Goal: Task Accomplishment & Management: Complete application form

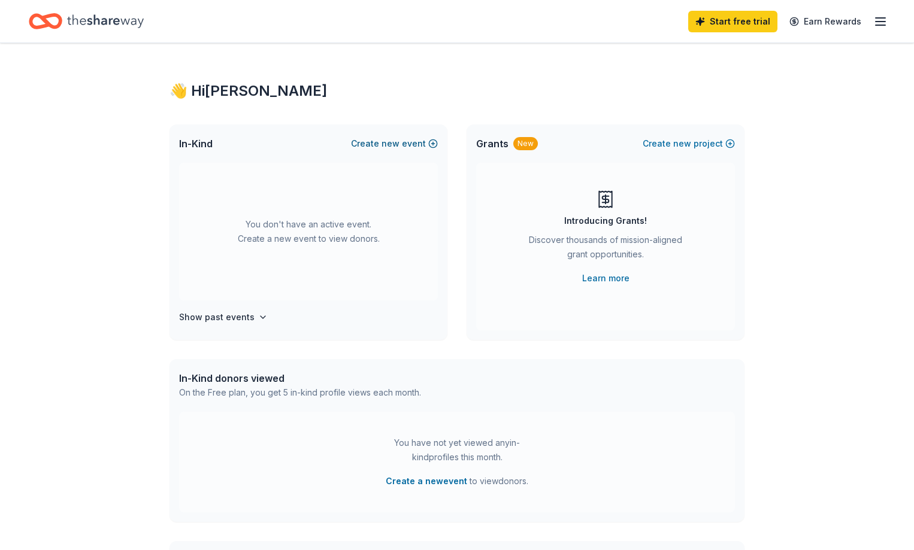
click at [430, 140] on button "Create new event" at bounding box center [394, 144] width 87 height 14
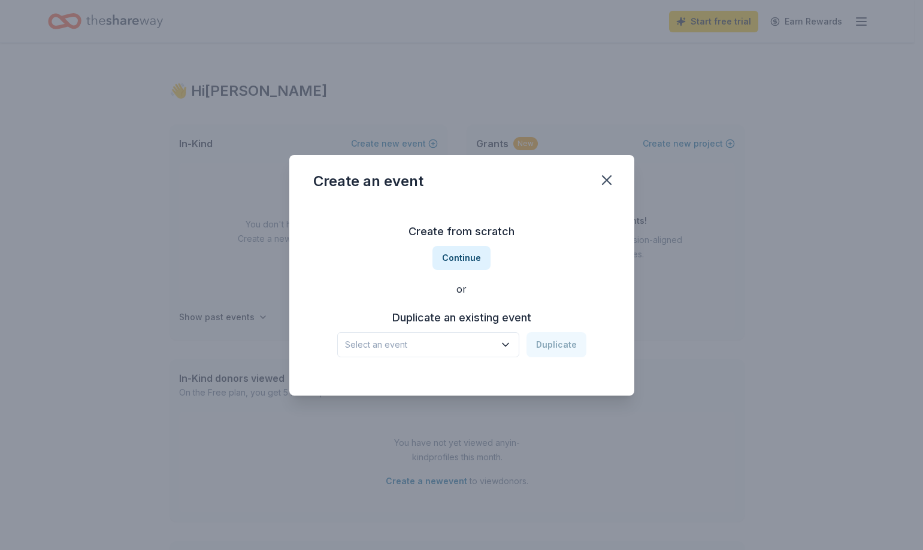
click at [505, 349] on icon "button" at bounding box center [505, 345] width 12 height 12
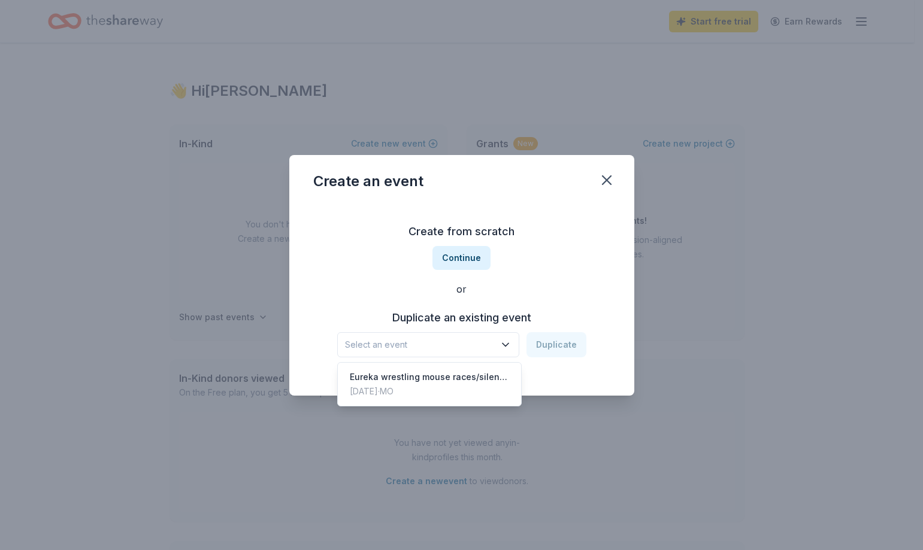
click at [556, 237] on div "Create from scratch Continue or Duplicate an existing event Select an event Dup…" at bounding box center [461, 290] width 297 height 174
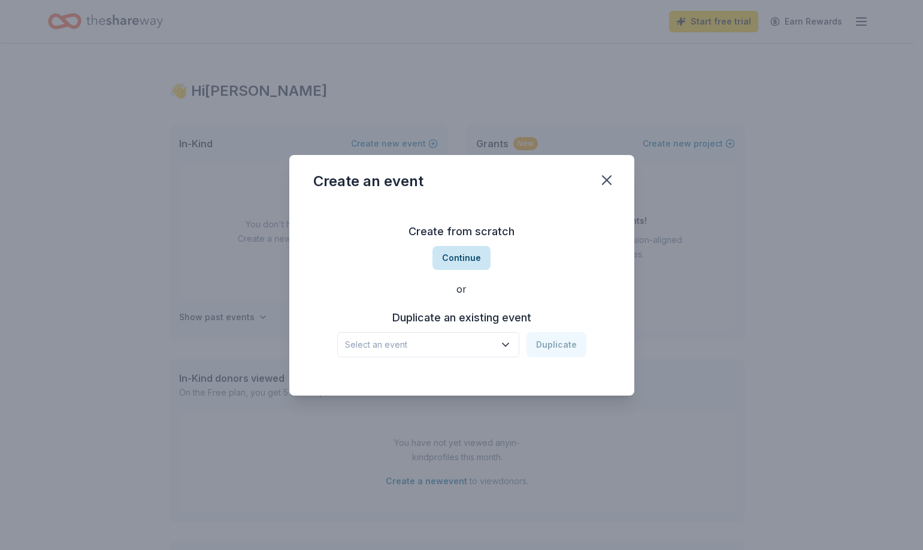
click at [455, 260] on button "Continue" at bounding box center [461, 258] width 58 height 24
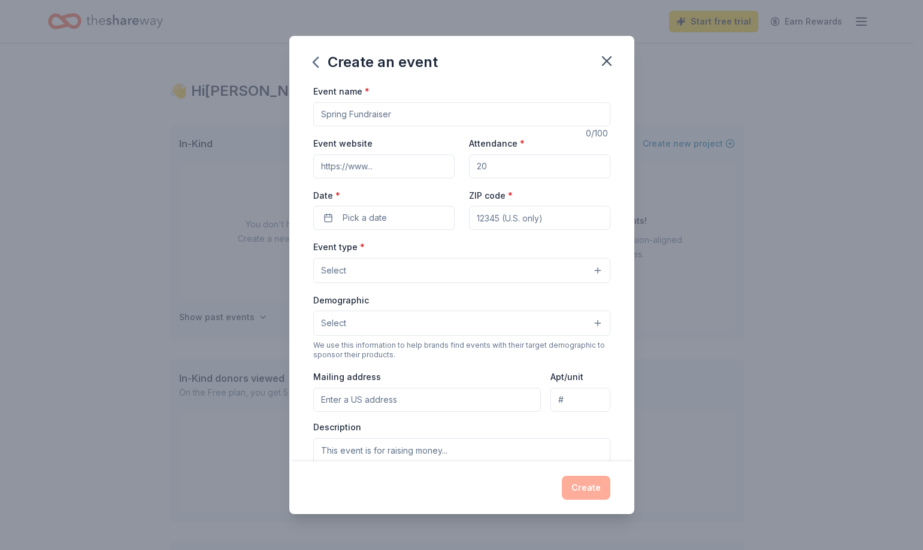
click at [432, 117] on input "Event name *" at bounding box center [461, 114] width 297 height 24
click at [432, 116] on input "Event name *" at bounding box center [461, 114] width 297 height 24
type input "Eureka Wrestling Trivia Night/Silent Auction"
click at [413, 169] on input "Event website" at bounding box center [383, 166] width 141 height 24
click at [530, 170] on input "Attendance *" at bounding box center [539, 166] width 141 height 24
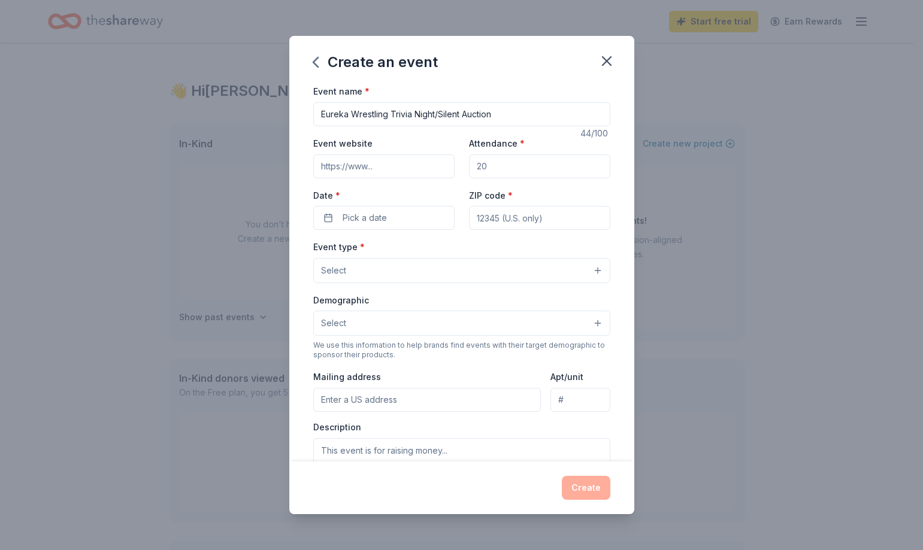
drag, startPoint x: 530, startPoint y: 170, endPoint x: 397, endPoint y: 162, distance: 133.7
click at [397, 162] on div "Event website Attendance * Date * Pick a date ZIP code *" at bounding box center [461, 183] width 297 height 94
type input "200"
click at [424, 223] on button "Pick a date" at bounding box center [383, 218] width 141 height 24
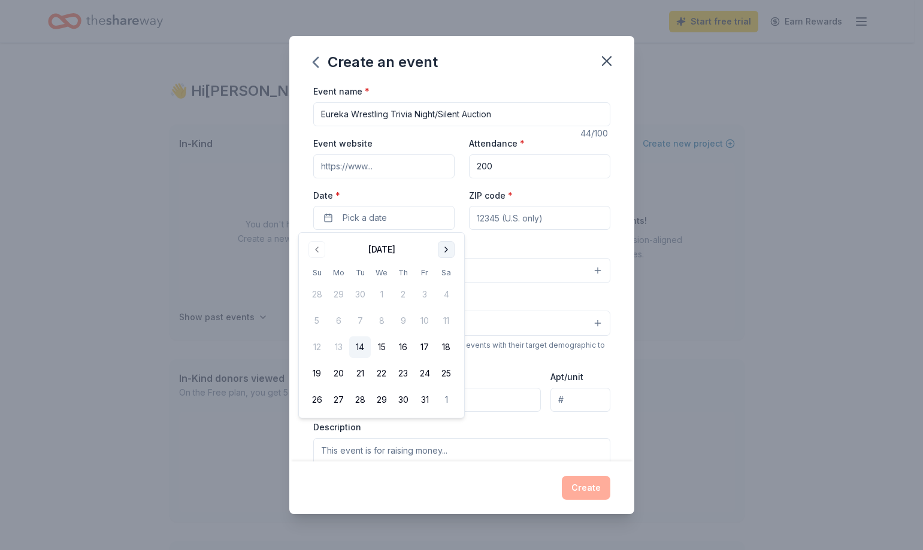
click at [450, 251] on button "Go to next month" at bounding box center [446, 249] width 17 height 17
click at [446, 293] on button "6" at bounding box center [446, 295] width 22 height 22
click at [444, 293] on button "6" at bounding box center [446, 295] width 22 height 22
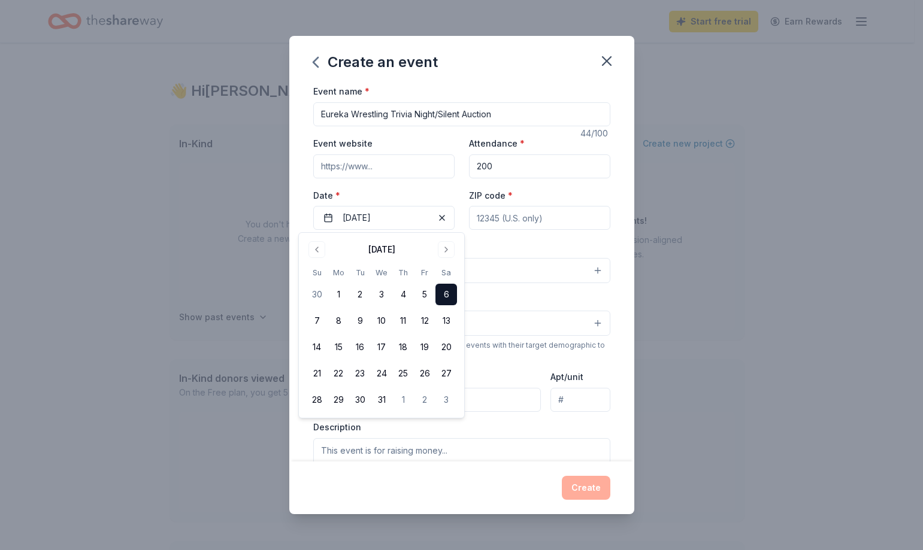
click at [524, 216] on input "ZIP code *" at bounding box center [539, 218] width 141 height 24
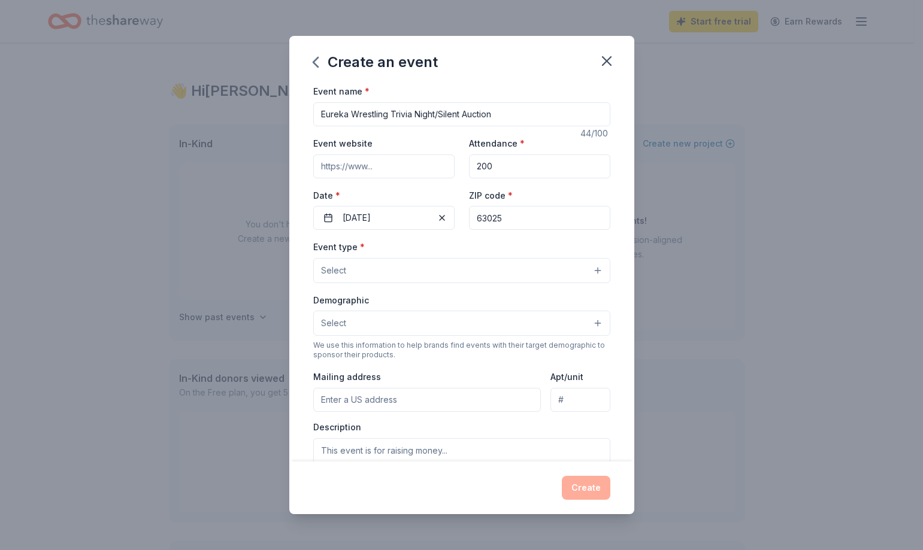
type input "63025"
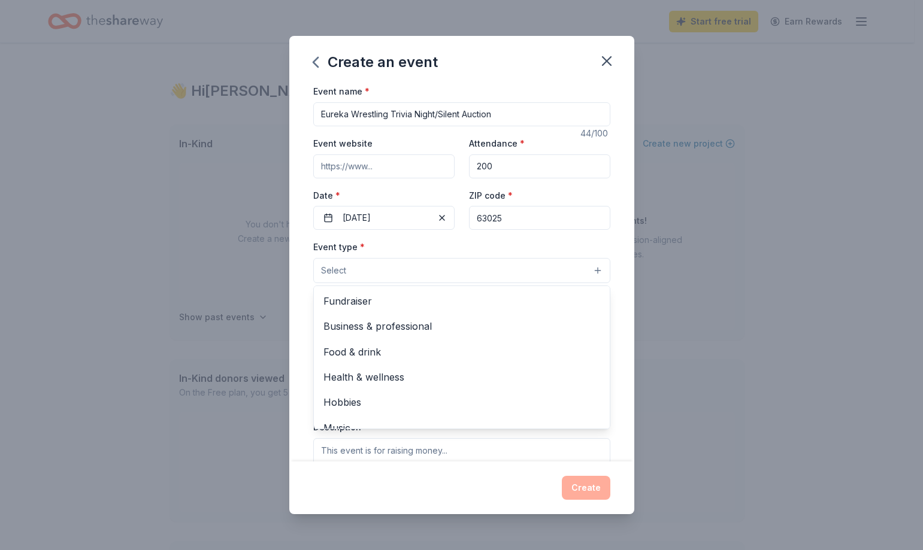
click at [566, 274] on button "Select" at bounding box center [461, 270] width 297 height 25
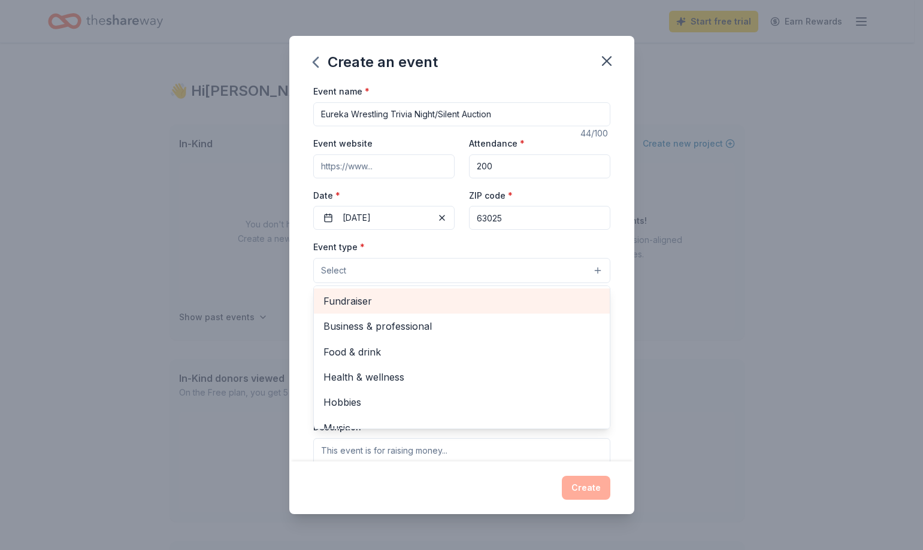
click at [442, 303] on span "Fundraiser" at bounding box center [461, 301] width 277 height 16
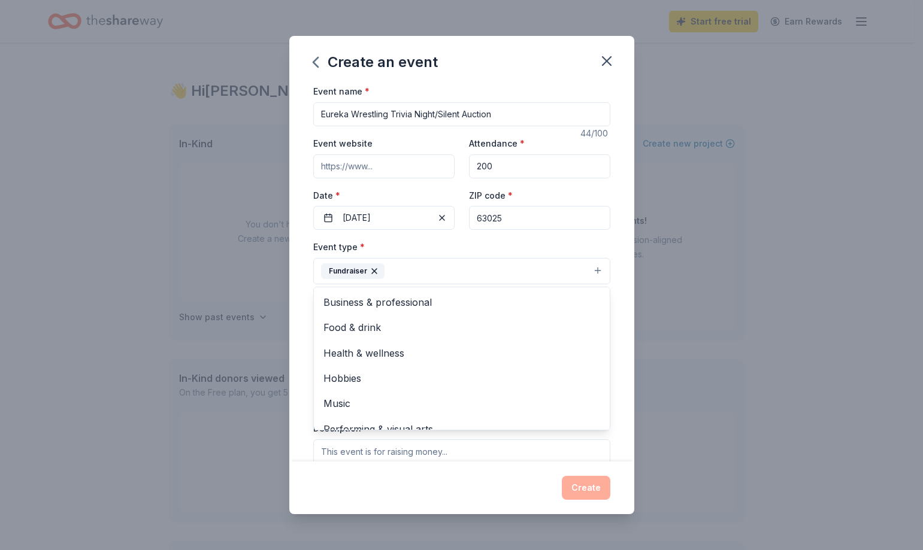
click at [699, 295] on div "Create an event Event name * Eureka Wrestling Trivia Night/Silent Auction 44 /1…" at bounding box center [461, 275] width 923 height 550
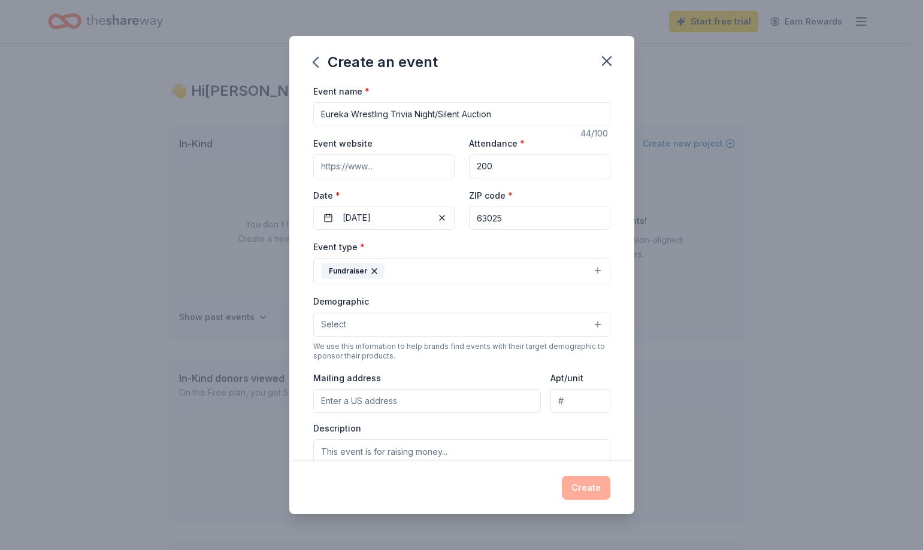
click at [539, 272] on button "Fundraiser" at bounding box center [461, 271] width 297 height 26
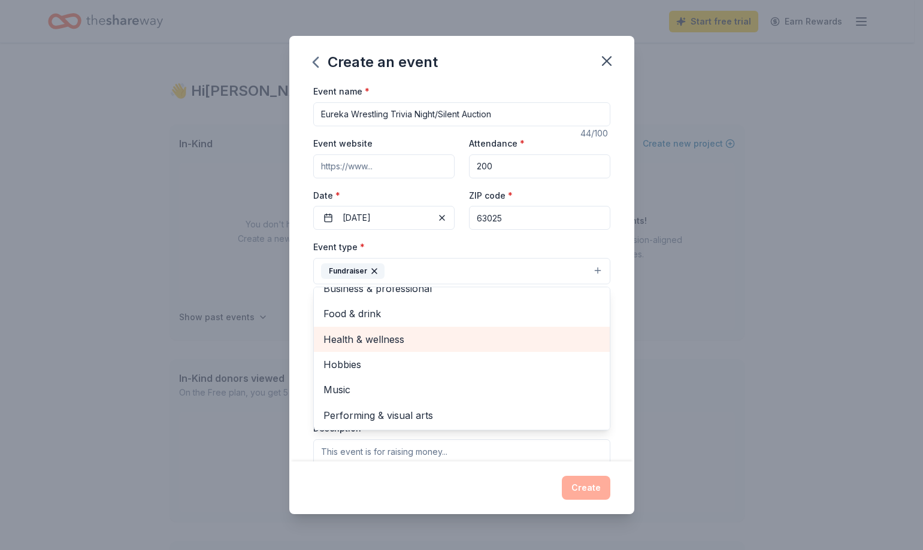
scroll to position [14, 0]
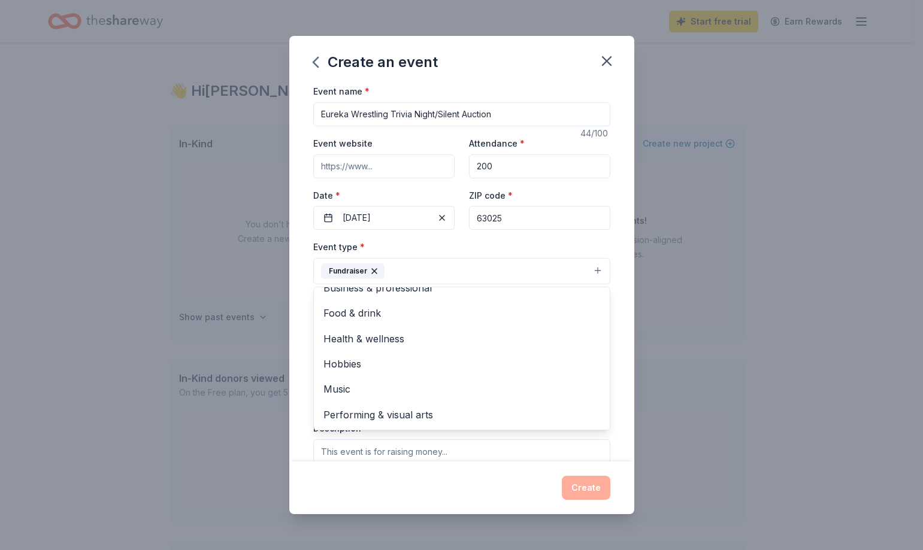
click at [722, 322] on div "Create an event Event name * Eureka Wrestling Trivia Night/Silent Auction 44 /1…" at bounding box center [461, 275] width 923 height 550
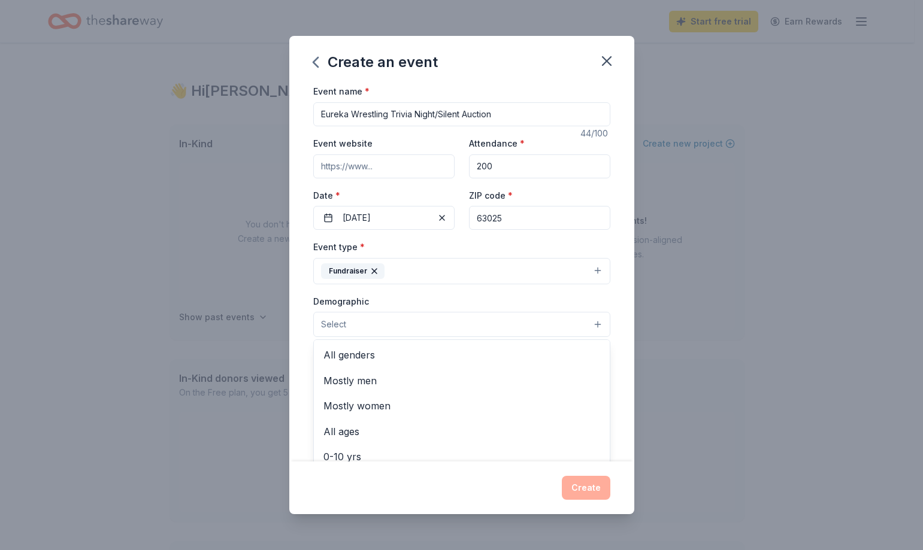
click at [532, 326] on button "Select" at bounding box center [461, 324] width 297 height 25
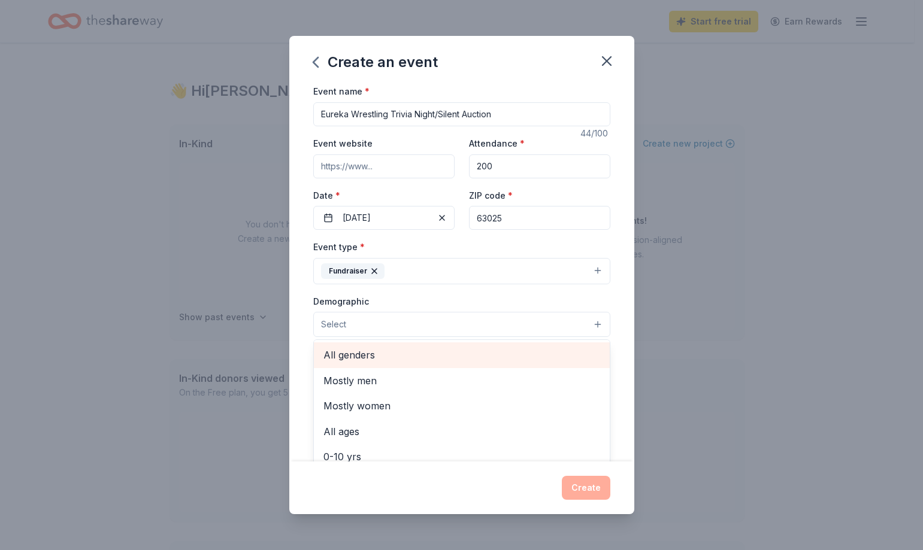
click at [423, 360] on span "All genders" at bounding box center [461, 355] width 277 height 16
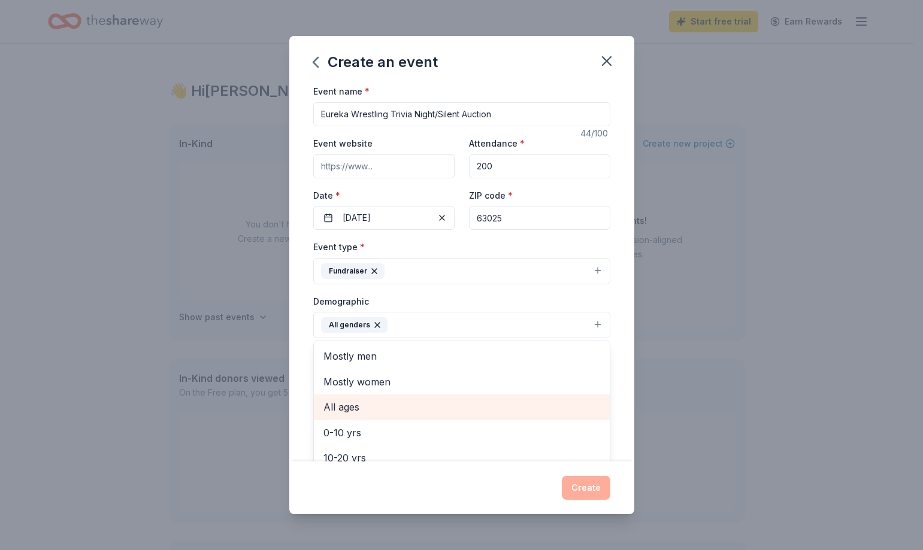
click at [404, 413] on span "All ages" at bounding box center [461, 407] width 277 height 16
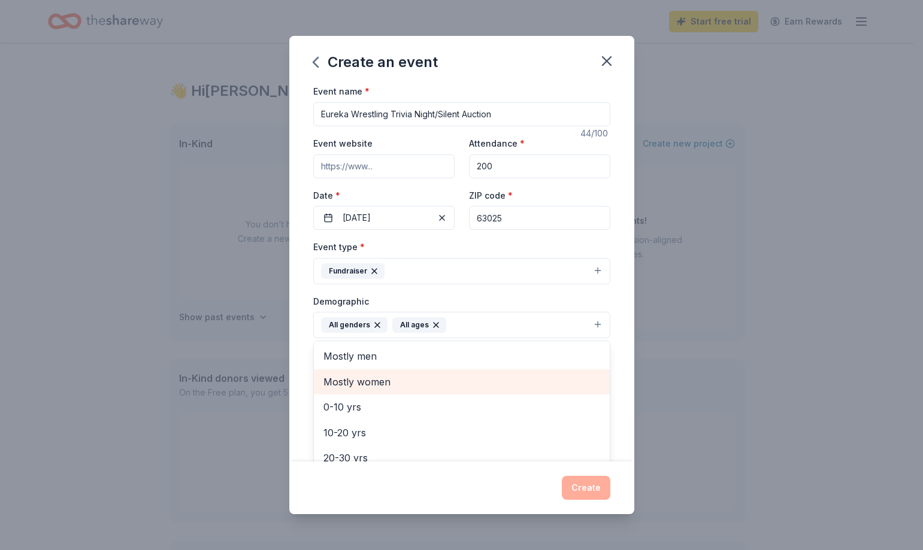
scroll to position [141, 0]
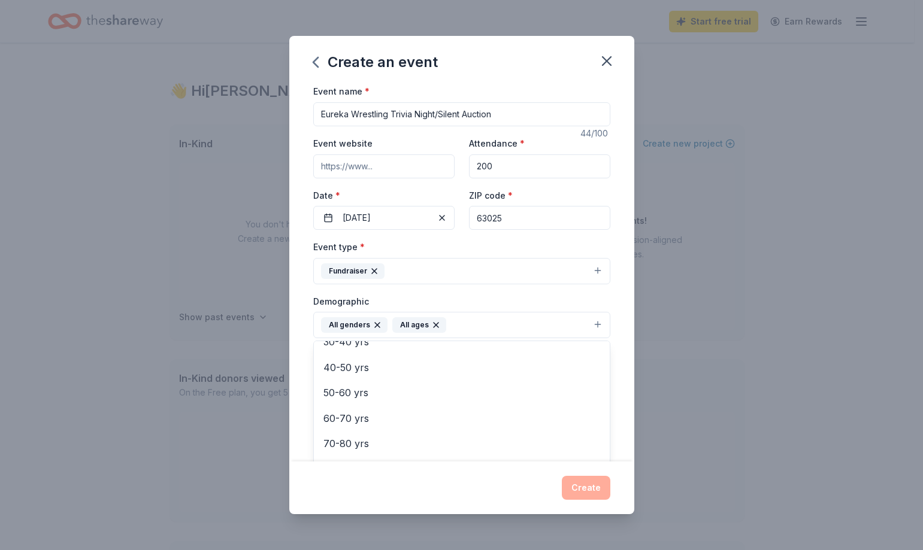
click at [589, 487] on div "Create an event Event name * Eureka Wrestling Trivia Night/Silent Auction 44 /1…" at bounding box center [461, 275] width 345 height 478
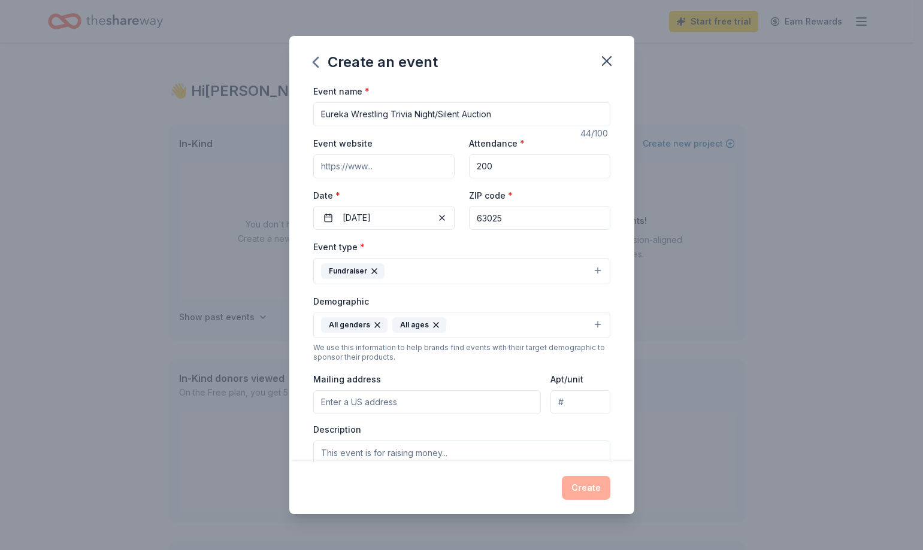
click at [482, 404] on input "Mailing address" at bounding box center [427, 402] width 228 height 24
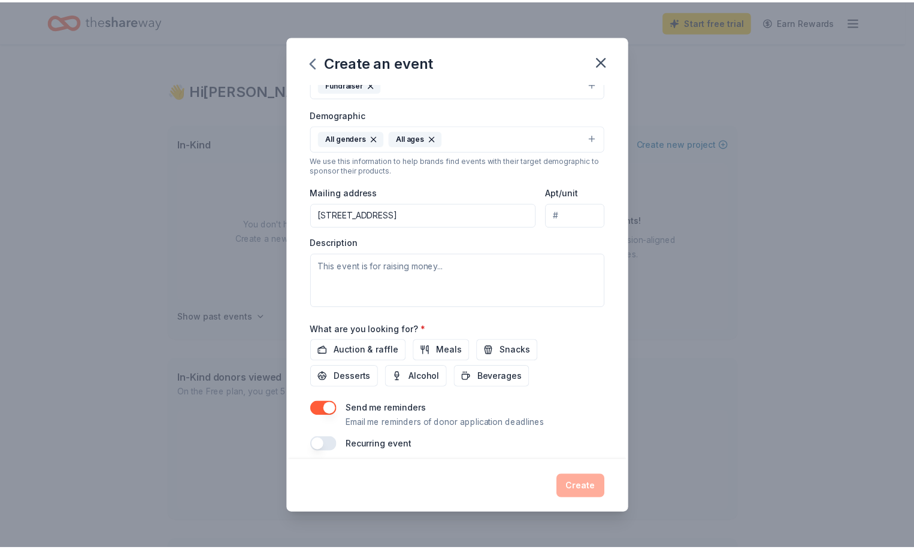
scroll to position [197, 0]
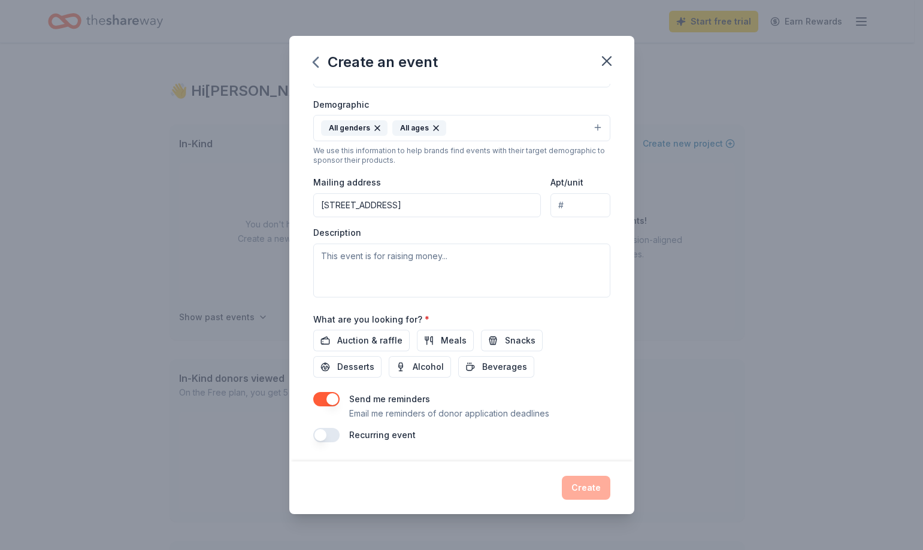
click at [469, 211] on input "17695 Rockwood Arbor Drive" at bounding box center [427, 205] width 228 height 24
click at [471, 207] on input "17695 Rockwood Arbor Drive" at bounding box center [427, 205] width 228 height 24
type input "17695 Rockwood Arbor Drive, Eureka, Mo 63025"
click at [491, 260] on textarea at bounding box center [461, 271] width 297 height 54
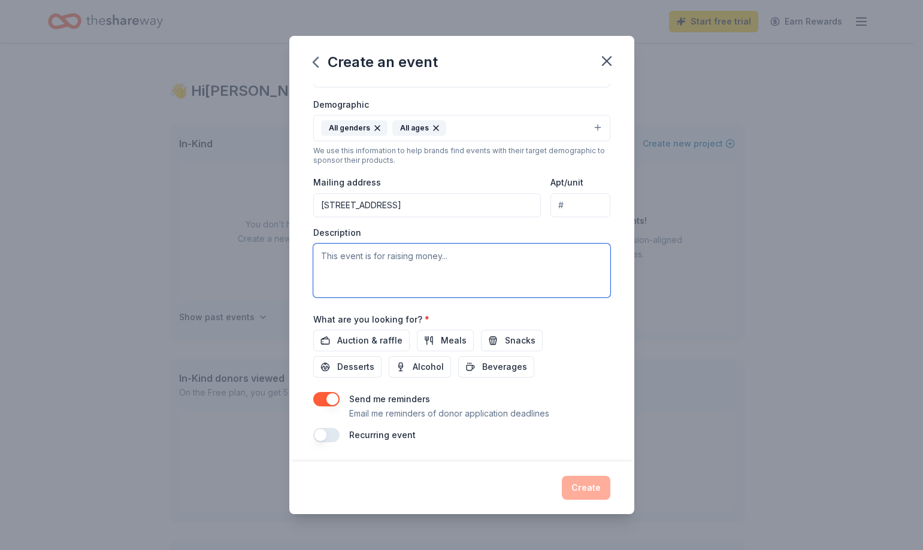
click at [489, 260] on textarea at bounding box center [461, 271] width 297 height 54
type textarea "This event is to raise money to send 10 student athletes to State Competition t…"
click at [350, 342] on span "Auction & raffle" at bounding box center [369, 340] width 65 height 14
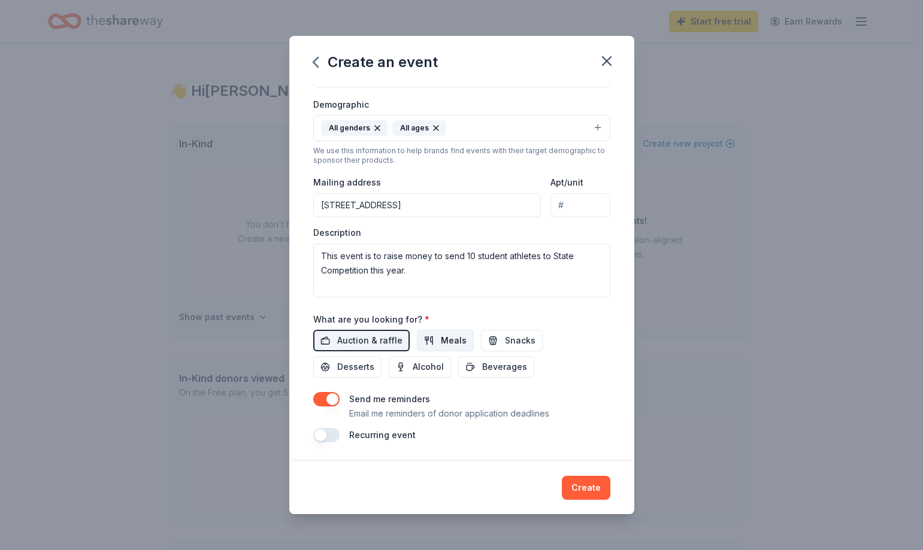
click at [454, 341] on span "Meals" at bounding box center [454, 340] width 26 height 14
click at [489, 341] on button "Snacks" at bounding box center [512, 341] width 62 height 22
drag, startPoint x: 502, startPoint y: 366, endPoint x: 481, endPoint y: 366, distance: 21.0
click at [502, 366] on span "Beverages" at bounding box center [504, 367] width 45 height 14
click at [435, 366] on span "Alcohol" at bounding box center [428, 367] width 31 height 14
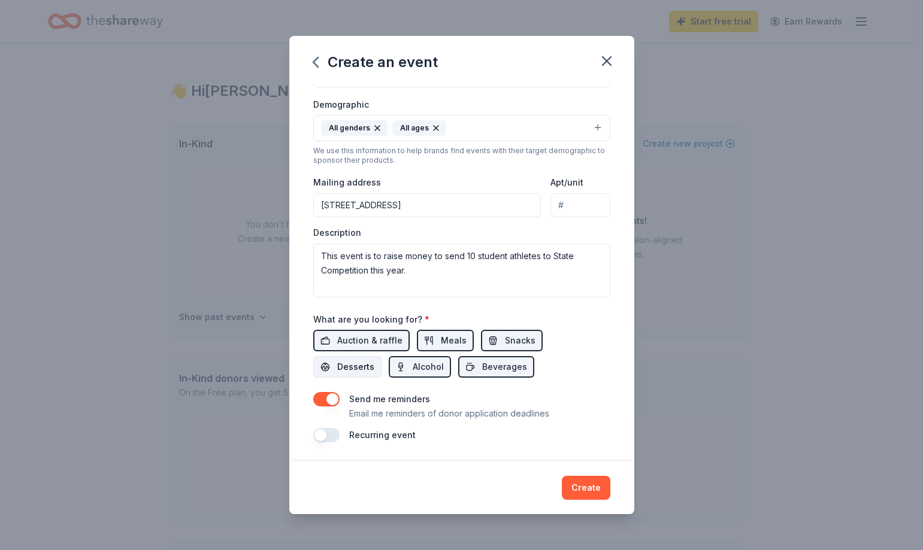
click at [343, 367] on span "Desserts" at bounding box center [355, 367] width 37 height 14
click at [583, 487] on button "Create" at bounding box center [586, 488] width 48 height 24
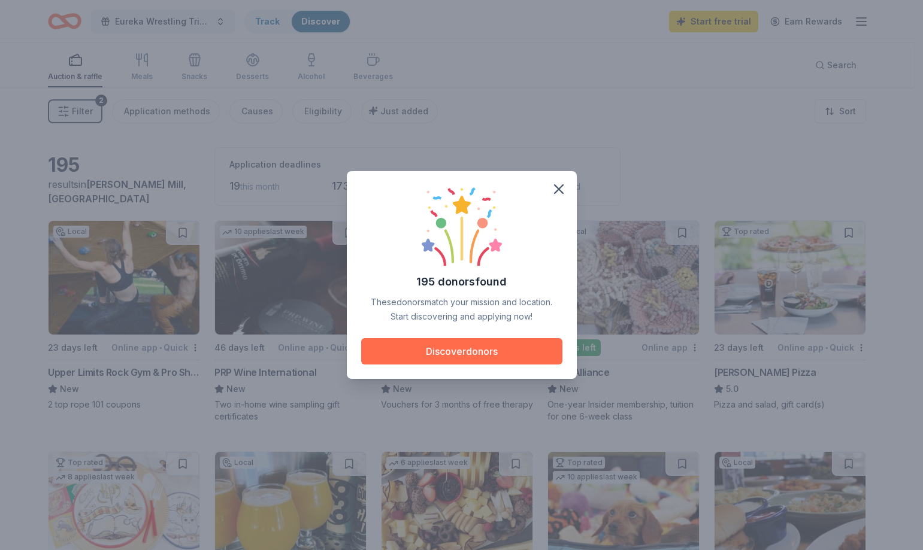
click at [504, 351] on button "Discover donors" at bounding box center [461, 351] width 201 height 26
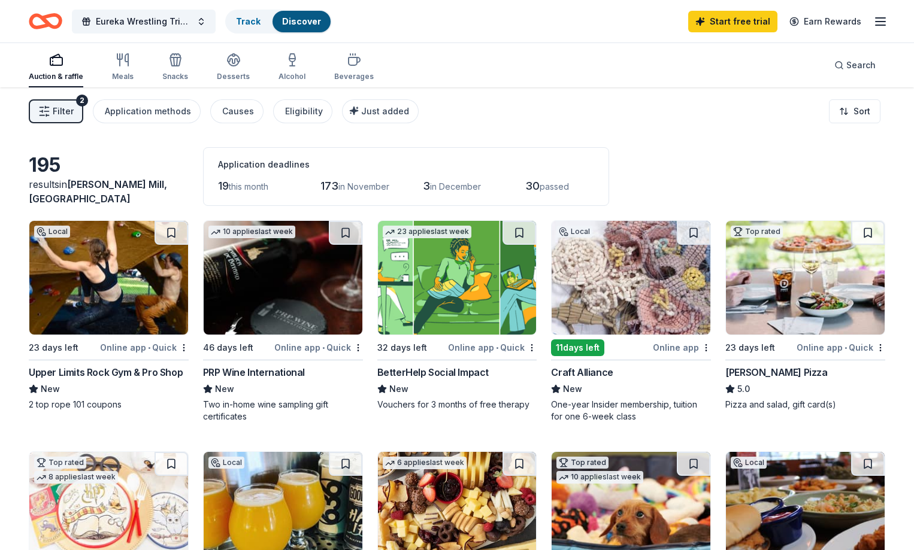
click at [168, 296] on img at bounding box center [108, 278] width 159 height 114
click at [760, 284] on img at bounding box center [805, 278] width 159 height 114
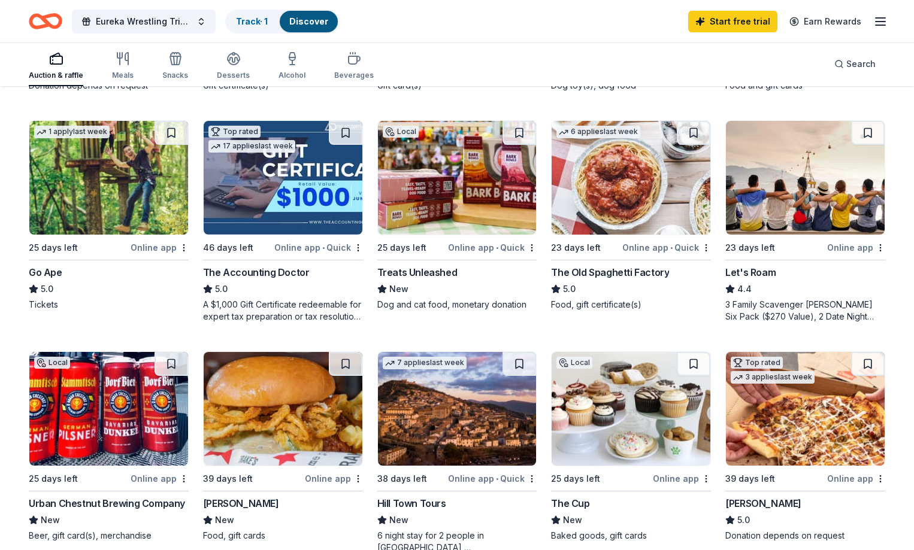
click at [454, 200] on img at bounding box center [457, 178] width 159 height 114
click at [626, 175] on img at bounding box center [630, 178] width 159 height 114
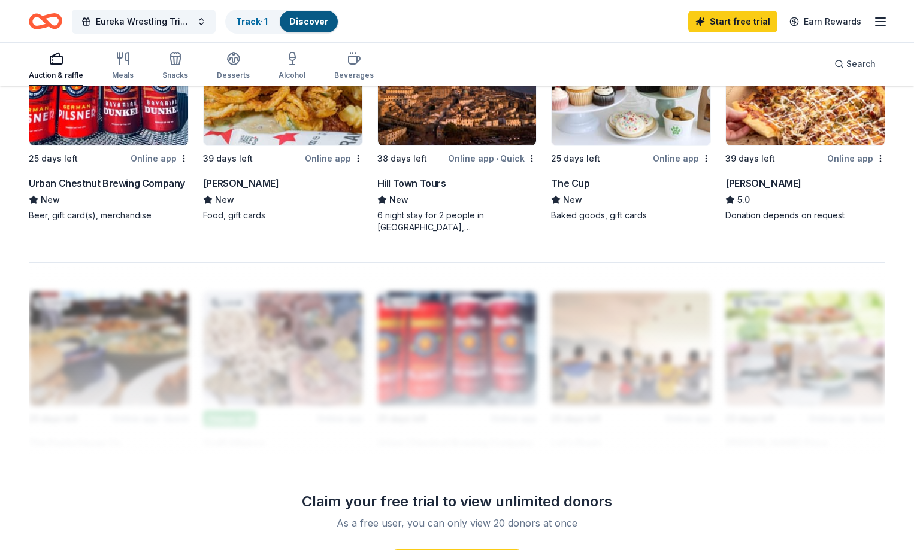
scroll to position [869, 0]
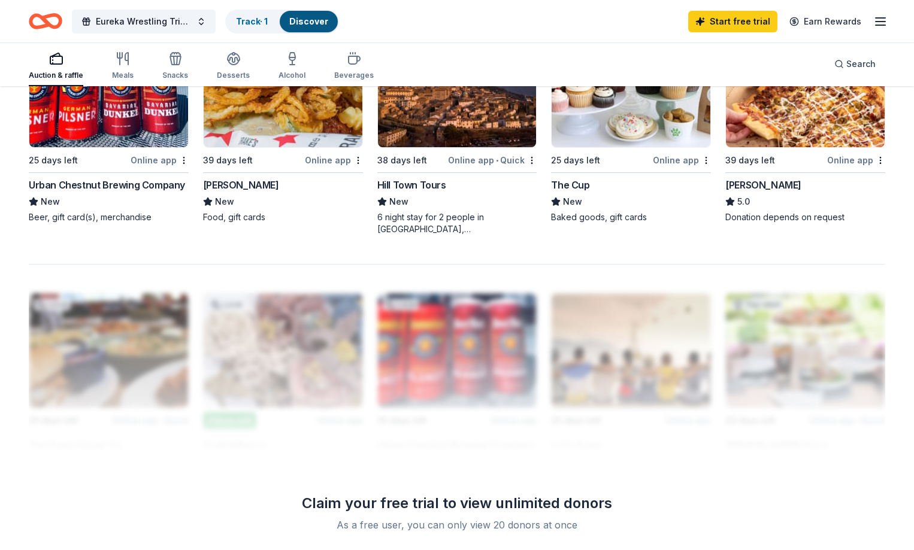
click at [150, 123] on img at bounding box center [108, 91] width 159 height 114
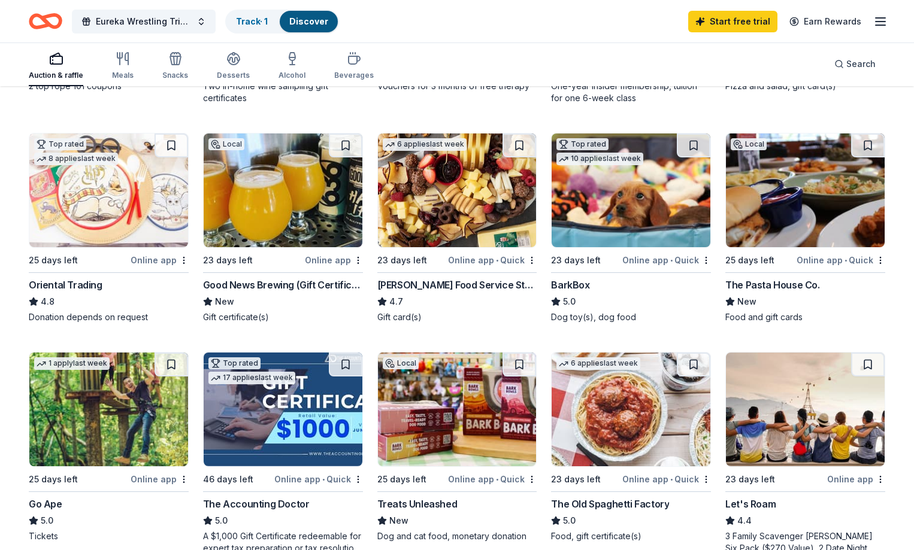
click at [814, 193] on img at bounding box center [805, 191] width 159 height 114
click at [777, 195] on img at bounding box center [805, 191] width 159 height 114
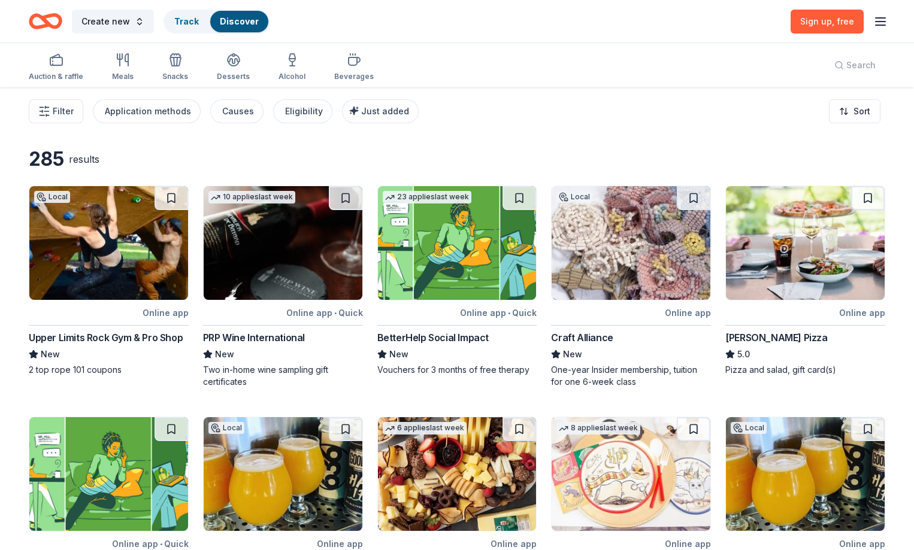
click at [873, 20] on icon "button" at bounding box center [880, 21] width 14 height 14
click at [712, 117] on button "Log in" at bounding box center [713, 117] width 28 height 14
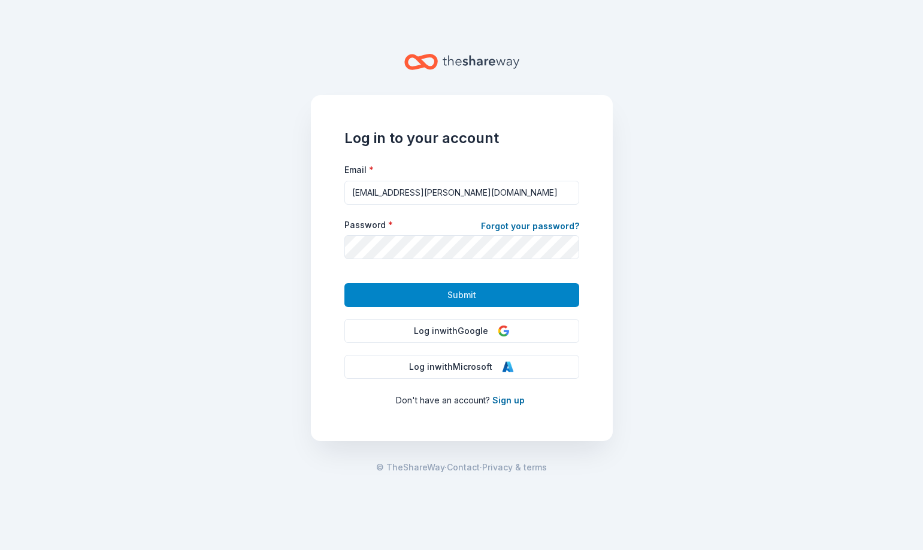
click at [485, 295] on button "Submit" at bounding box center [461, 295] width 235 height 24
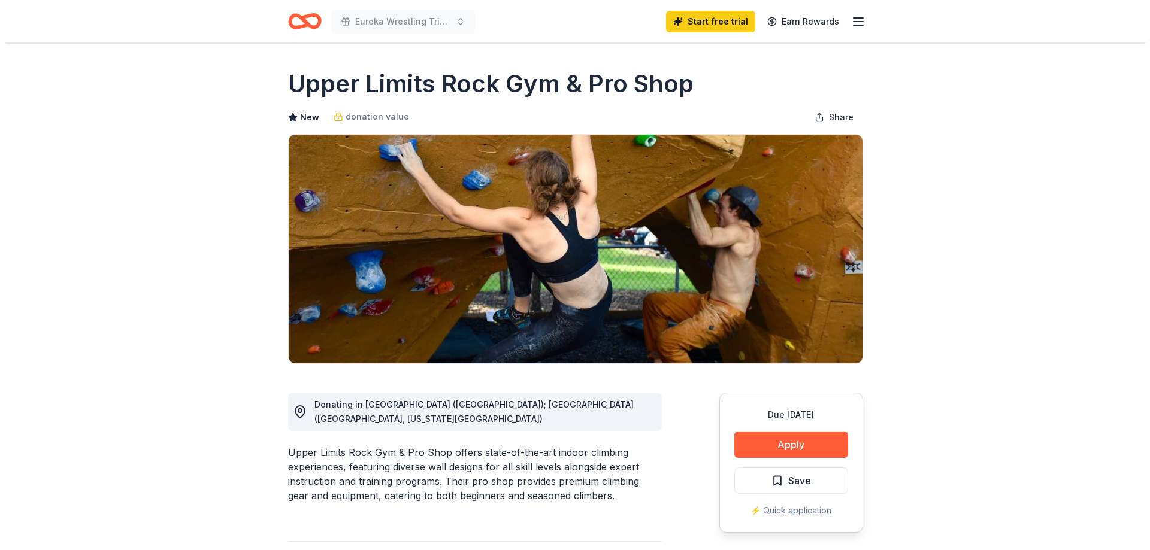
scroll to position [550, 0]
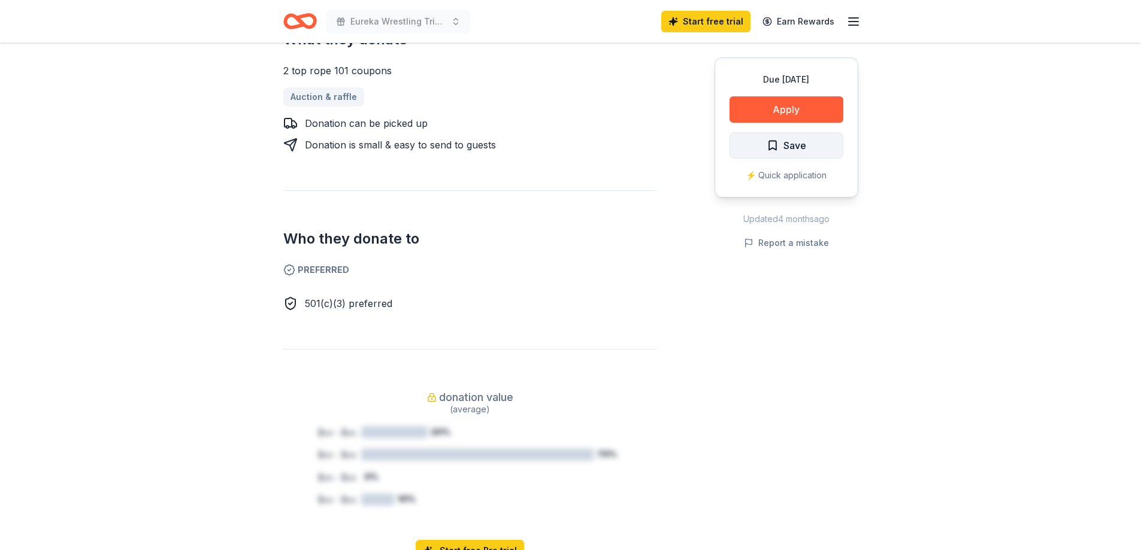
click at [798, 146] on span "Save" at bounding box center [794, 146] width 23 height 16
click at [793, 111] on button "Apply" at bounding box center [786, 109] width 114 height 26
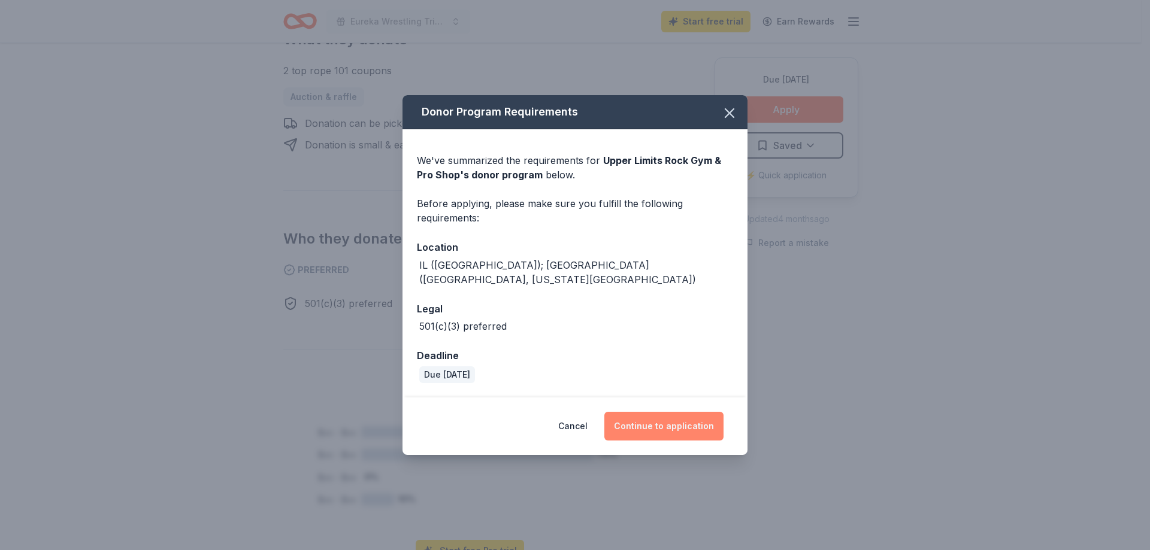
click at [665, 419] on button "Continue to application" at bounding box center [663, 426] width 119 height 29
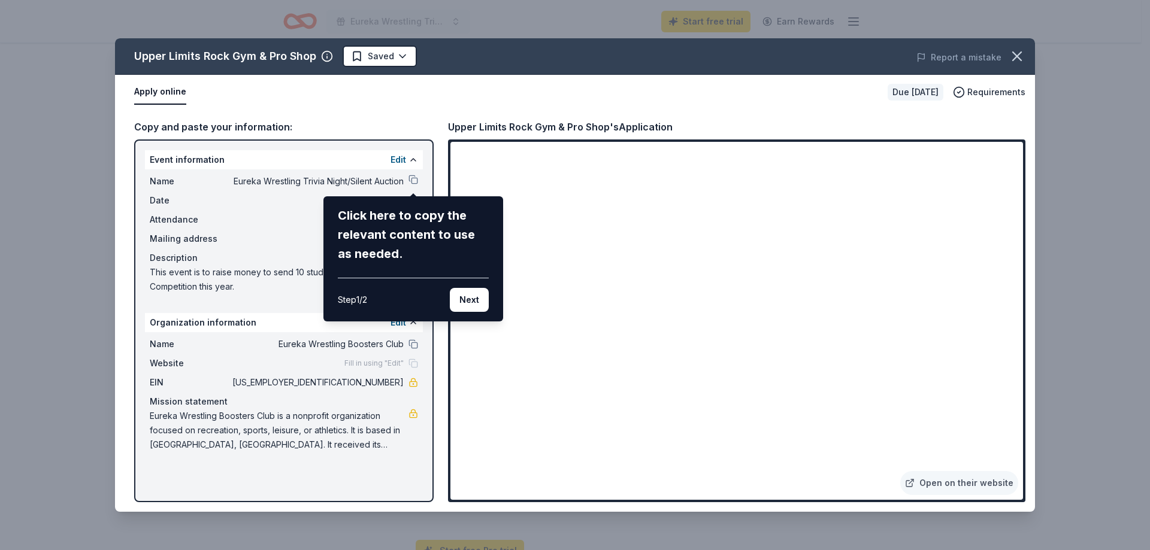
click at [411, 179] on div "Upper Limits Rock Gym & Pro Shop Saved Report a mistake Apply online Due in 23 …" at bounding box center [575, 275] width 920 height 474
click at [468, 302] on button "Next" at bounding box center [469, 300] width 39 height 24
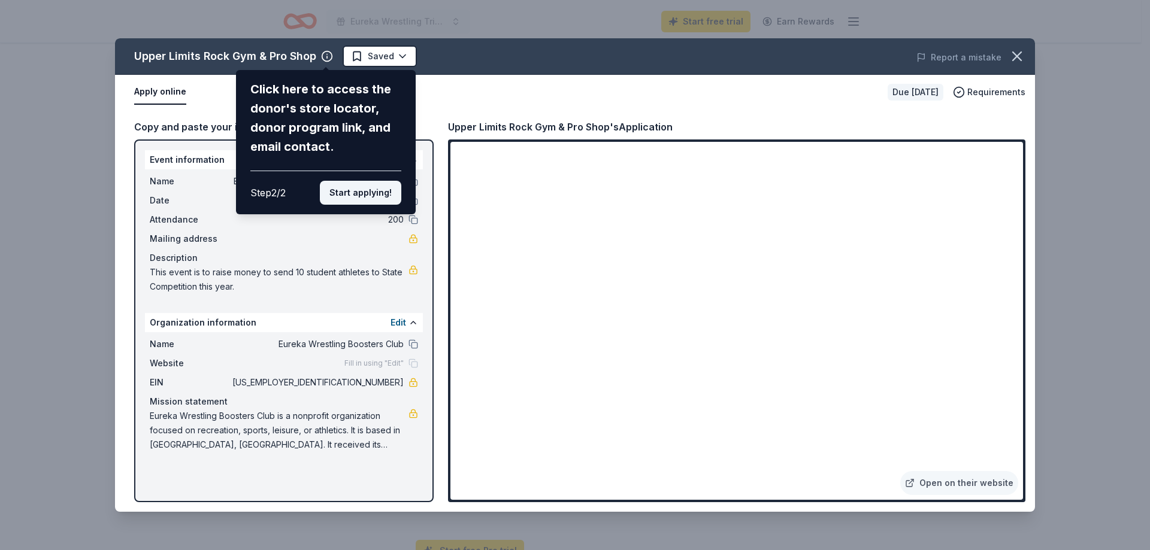
click at [376, 192] on button "Start applying!" at bounding box center [360, 193] width 81 height 24
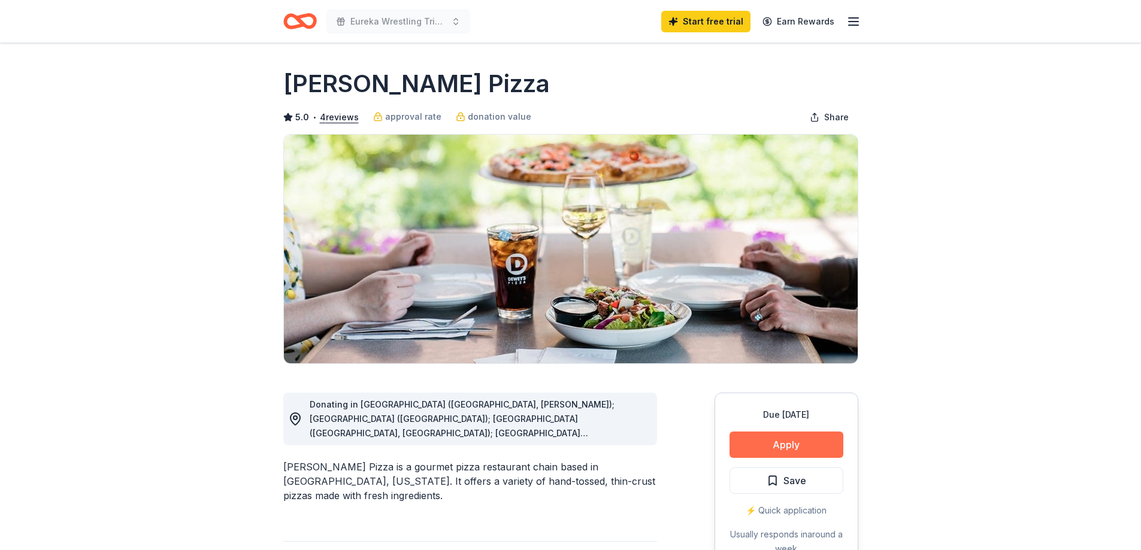
click at [786, 448] on button "Apply" at bounding box center [786, 445] width 114 height 26
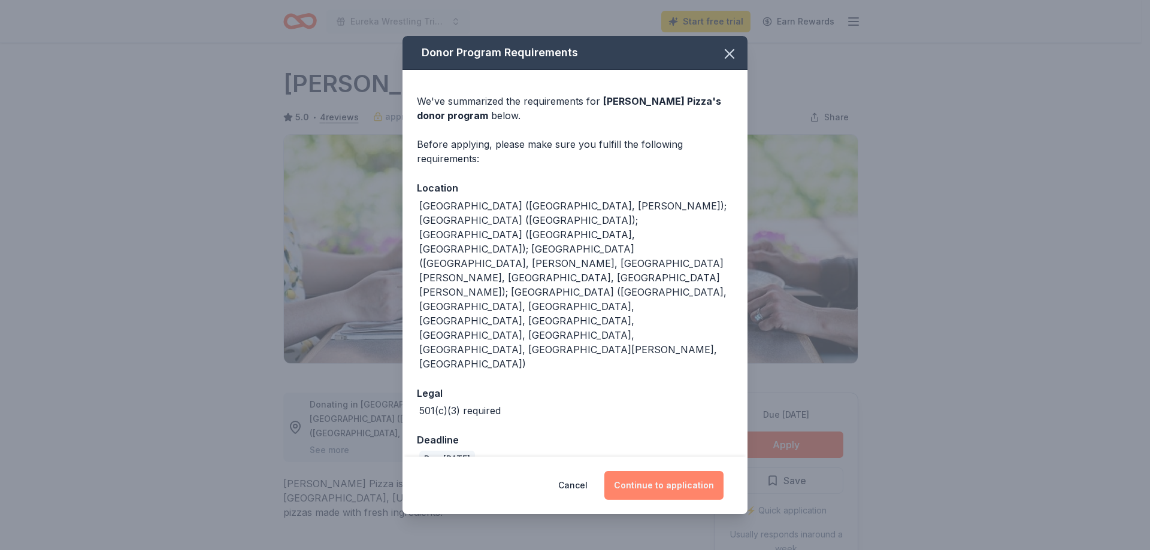
click at [674, 471] on button "Continue to application" at bounding box center [663, 485] width 119 height 29
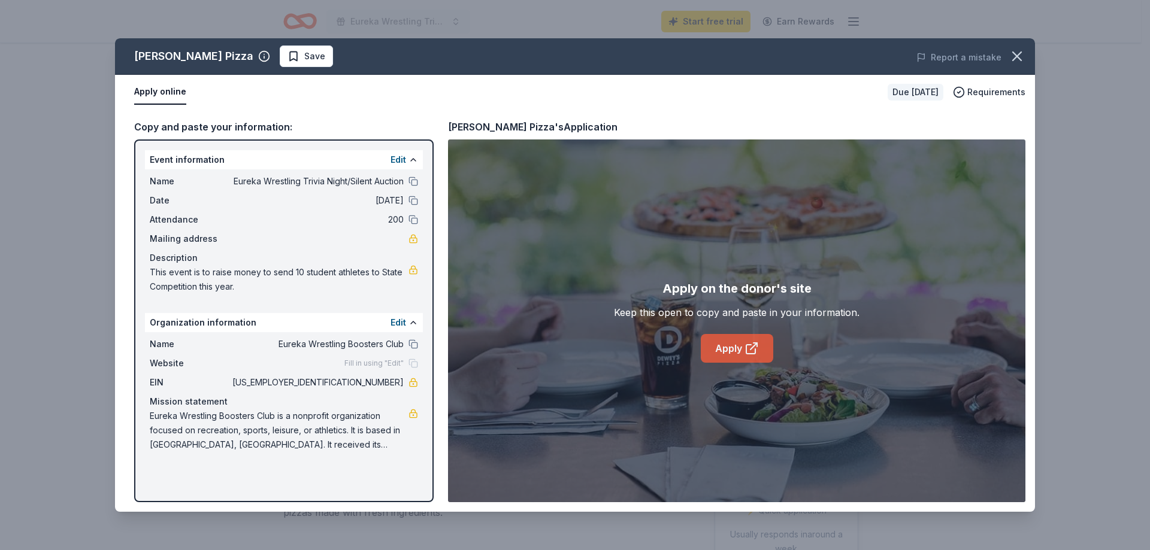
click at [735, 350] on link "Apply" at bounding box center [737, 348] width 72 height 29
click at [411, 180] on button at bounding box center [413, 182] width 10 height 10
drag, startPoint x: 405, startPoint y: 384, endPoint x: 366, endPoint y: 385, distance: 38.3
click at [366, 385] on div "EIN 30-0841088" at bounding box center [284, 382] width 268 height 14
click at [401, 162] on button "Edit" at bounding box center [398, 160] width 16 height 14
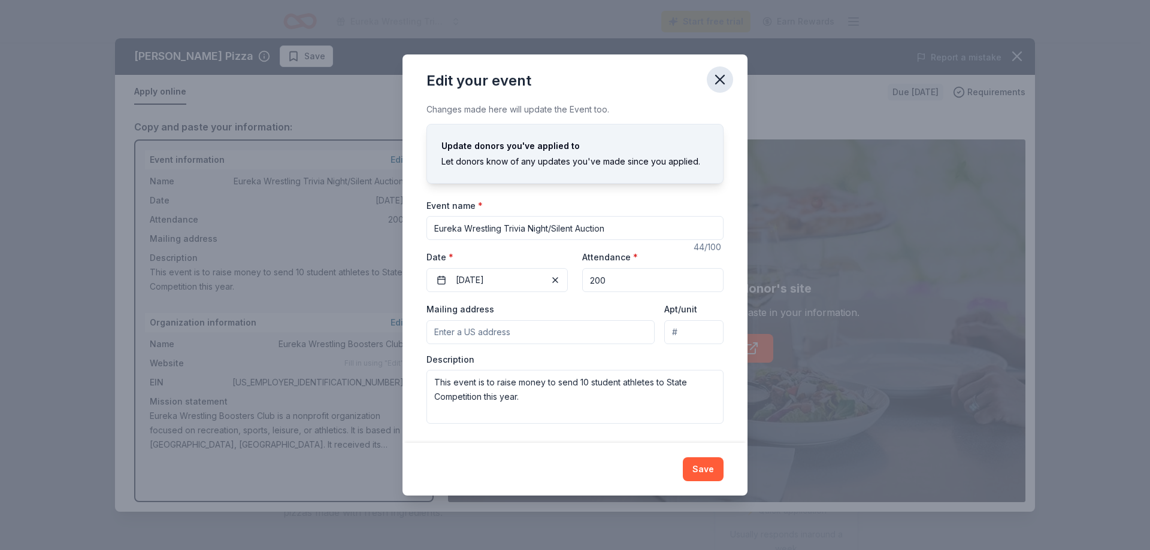
click at [725, 80] on icon "button" at bounding box center [719, 79] width 17 height 17
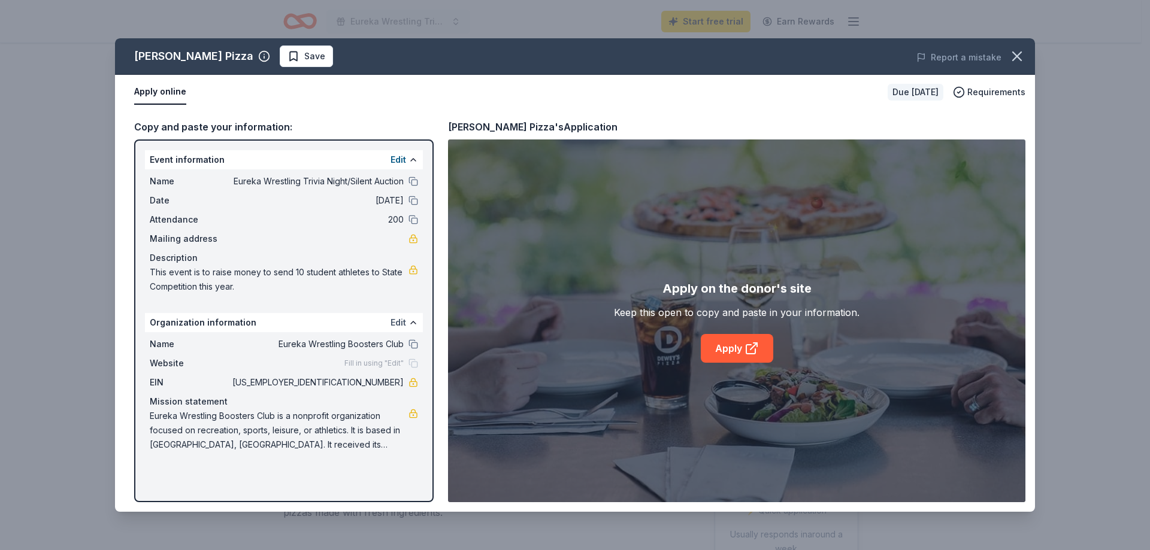
click at [402, 322] on button "Edit" at bounding box center [398, 323] width 16 height 14
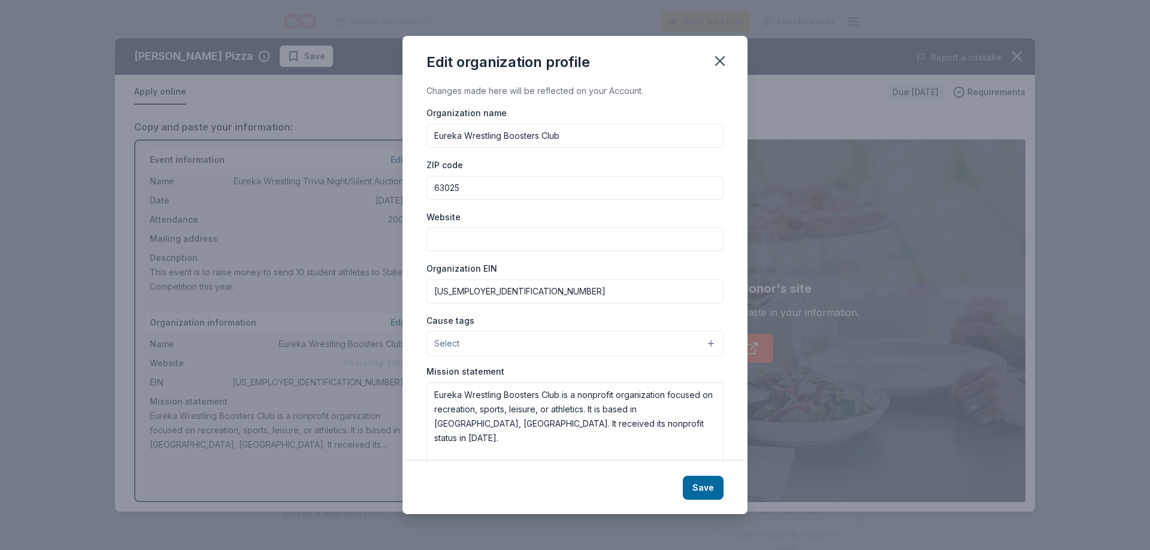
click at [503, 238] on input "Website" at bounding box center [574, 240] width 297 height 24
paste input "[URL][DOMAIN_NAME]"
type input "[URL][DOMAIN_NAME]"
click at [704, 486] on button "Save" at bounding box center [703, 488] width 41 height 24
click at [712, 481] on div "Save" at bounding box center [574, 488] width 345 height 53
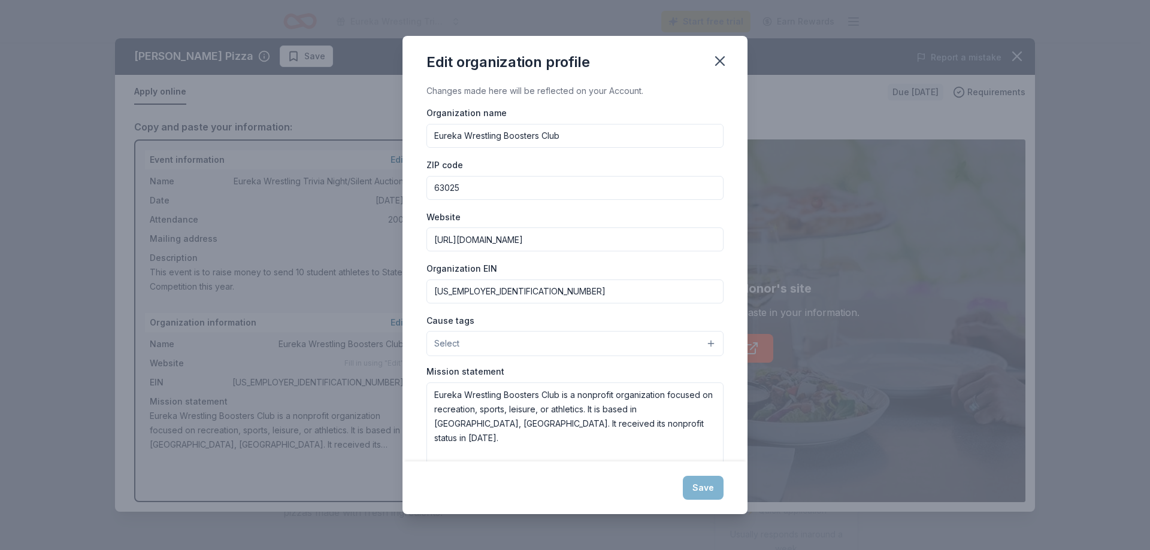
click at [712, 481] on div "Save" at bounding box center [574, 488] width 345 height 53
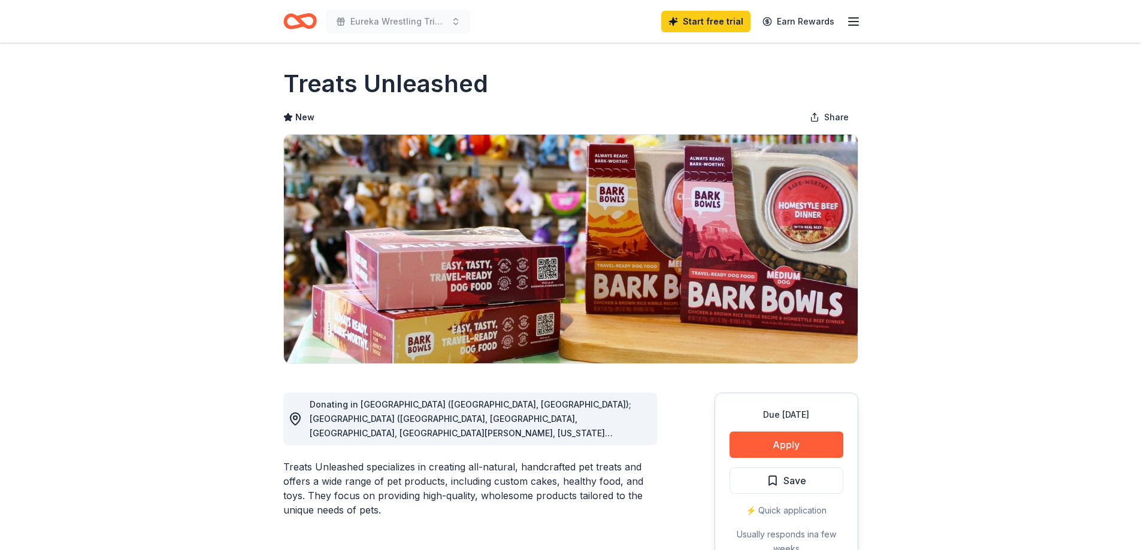
click at [802, 508] on div "⚡️ Quick application" at bounding box center [786, 511] width 114 height 14
click at [803, 442] on button "Apply" at bounding box center [786, 445] width 114 height 26
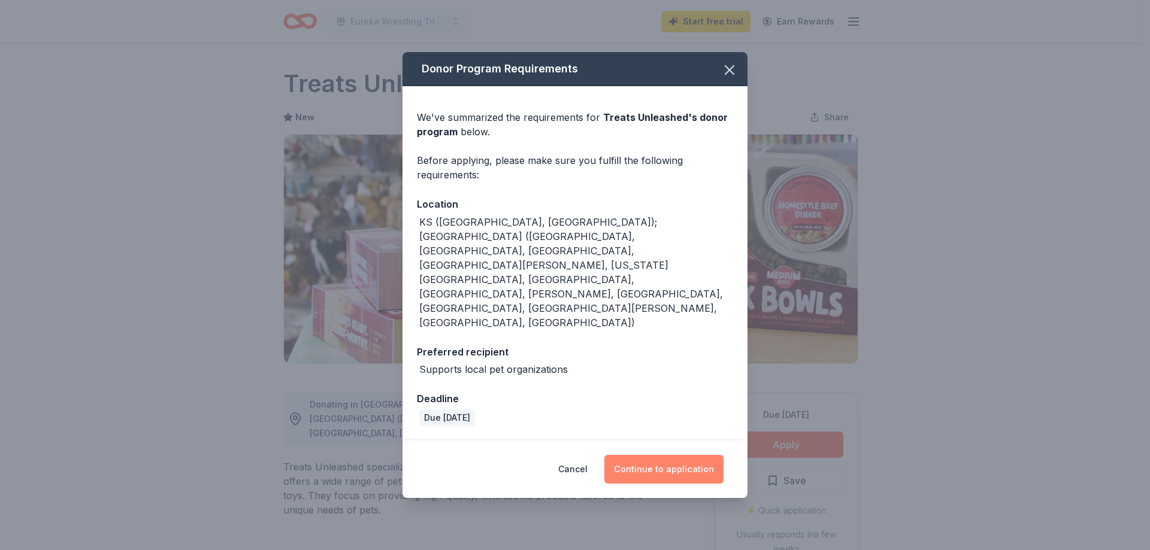
click at [673, 455] on button "Continue to application" at bounding box center [663, 469] width 119 height 29
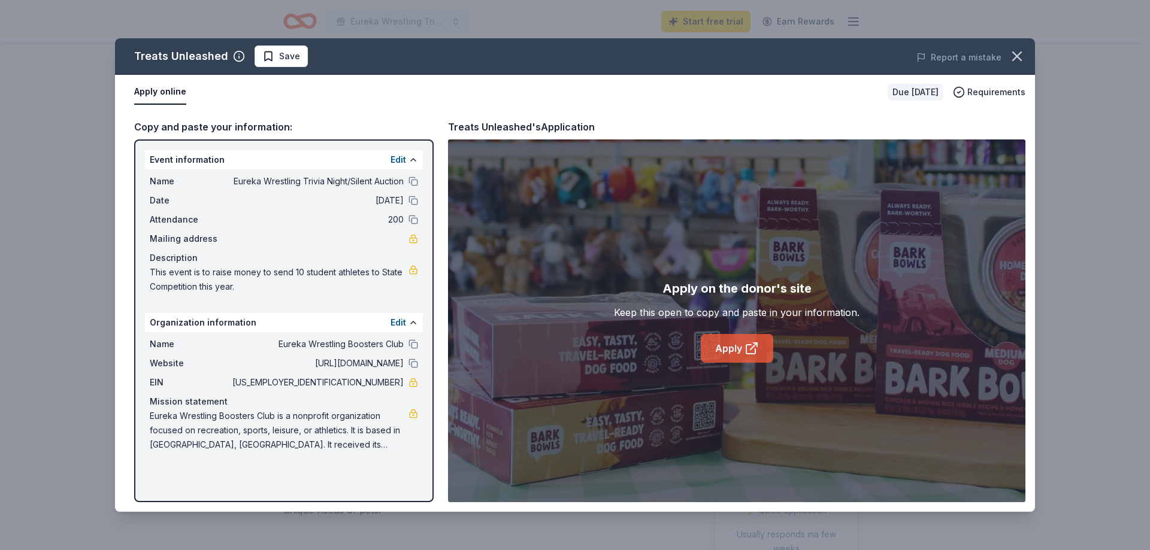
click at [748, 350] on icon at bounding box center [751, 348] width 14 height 14
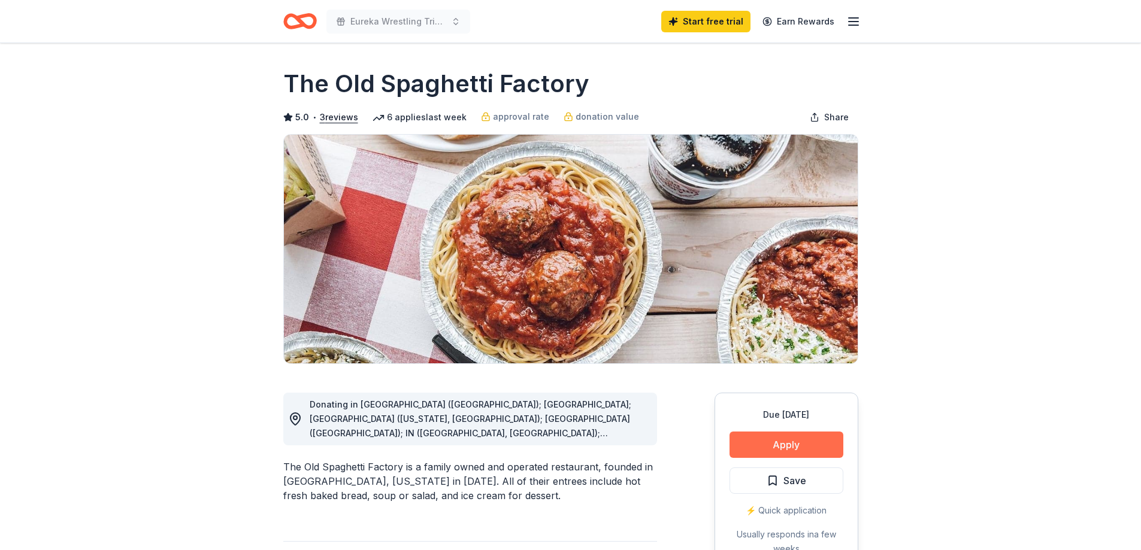
click at [809, 448] on button "Apply" at bounding box center [786, 445] width 114 height 26
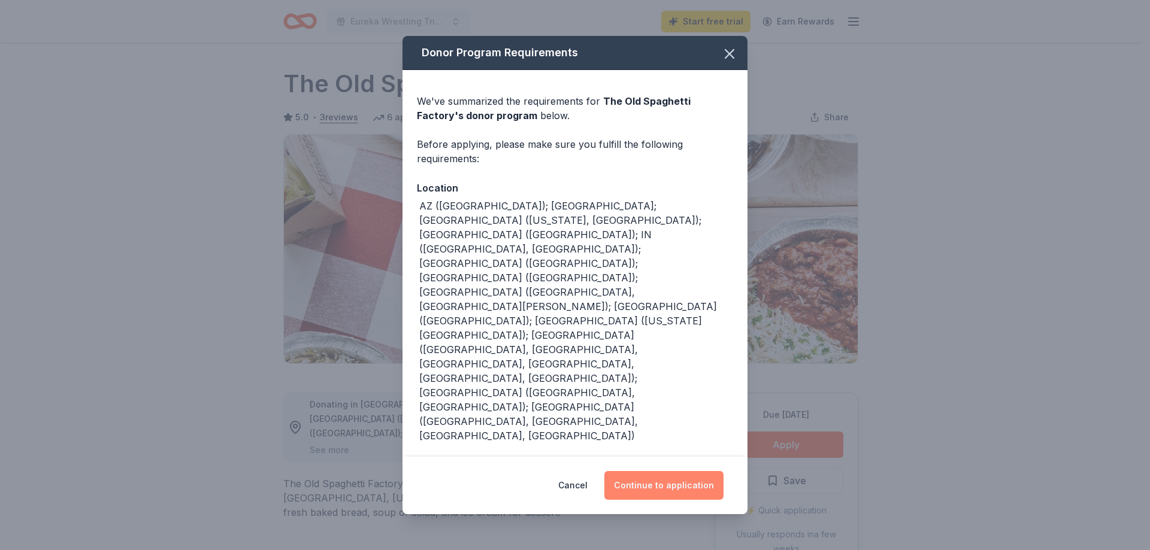
click at [647, 471] on button "Continue to application" at bounding box center [663, 485] width 119 height 29
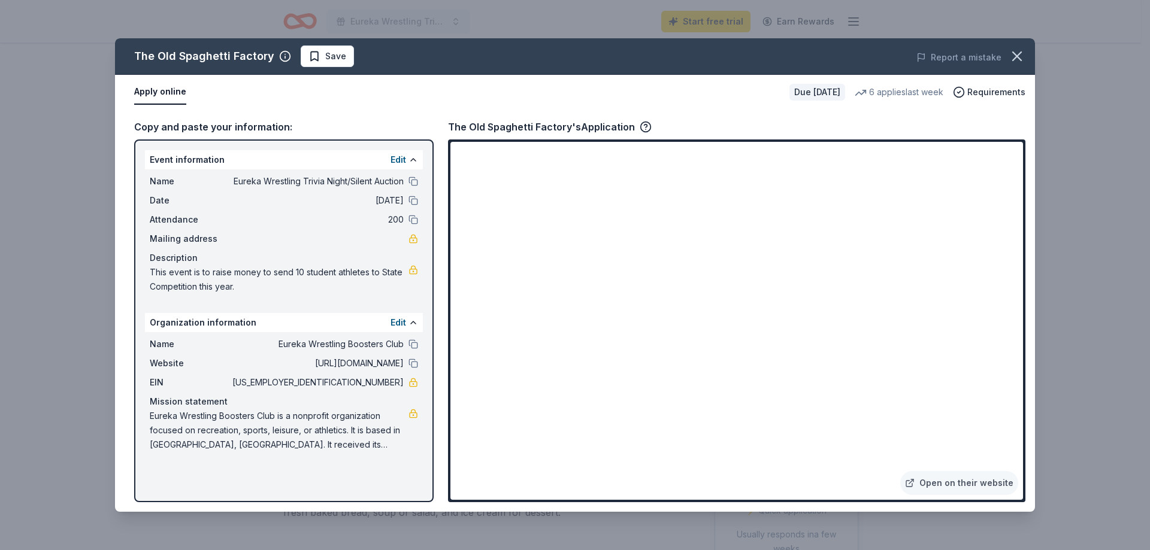
click at [1029, 376] on div "Copy and paste your information: Event information Edit Name Eureka Wrestling T…" at bounding box center [575, 311] width 920 height 402
click at [1018, 57] on icon "button" at bounding box center [1016, 56] width 17 height 17
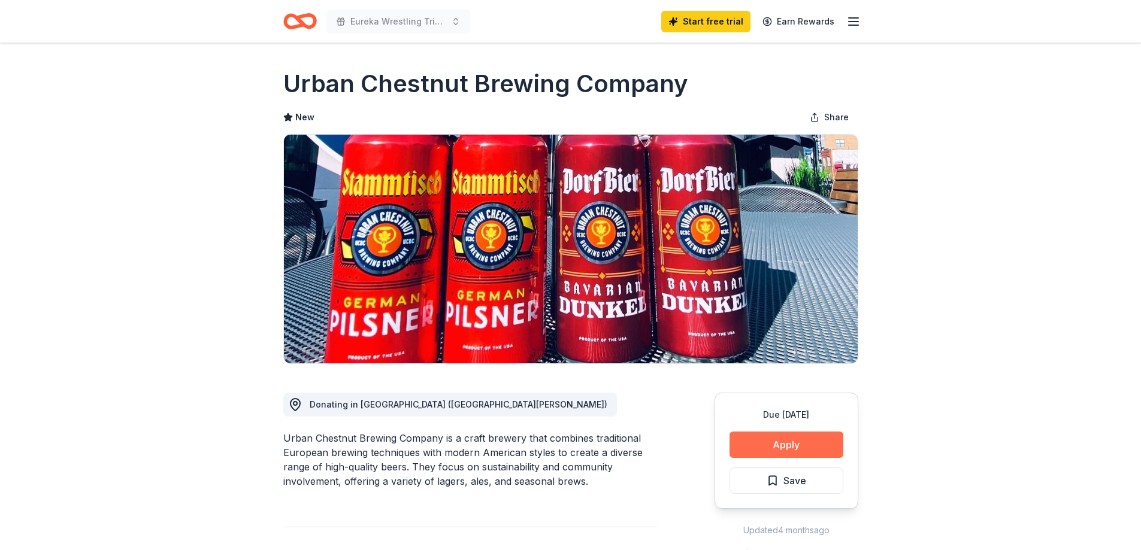
click at [795, 447] on button "Apply" at bounding box center [786, 445] width 114 height 26
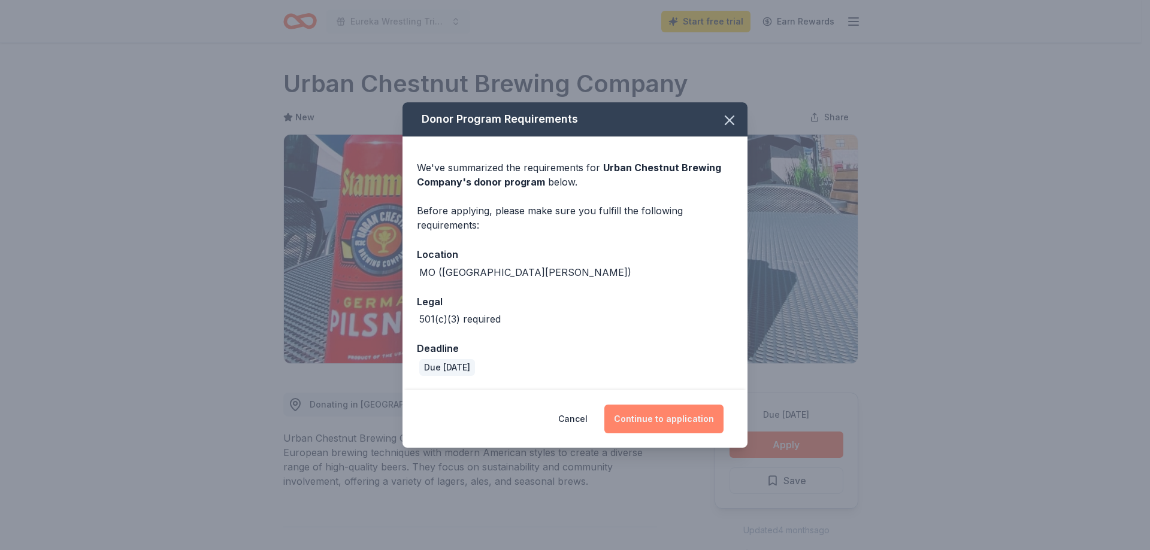
click at [665, 417] on button "Continue to application" at bounding box center [663, 419] width 119 height 29
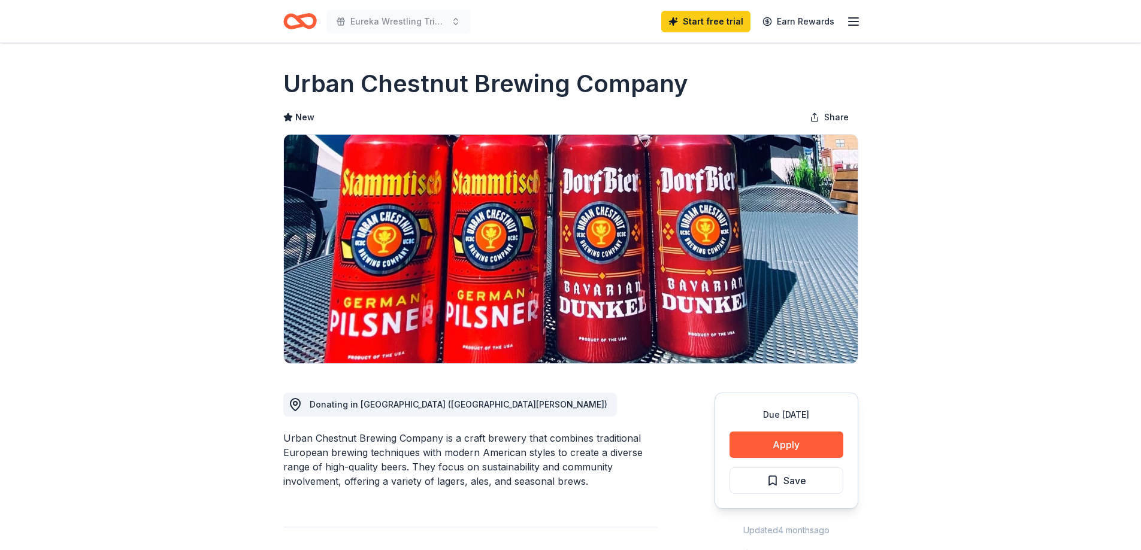
click at [665, 417] on button "Continue to application" at bounding box center [654, 412] width 113 height 28
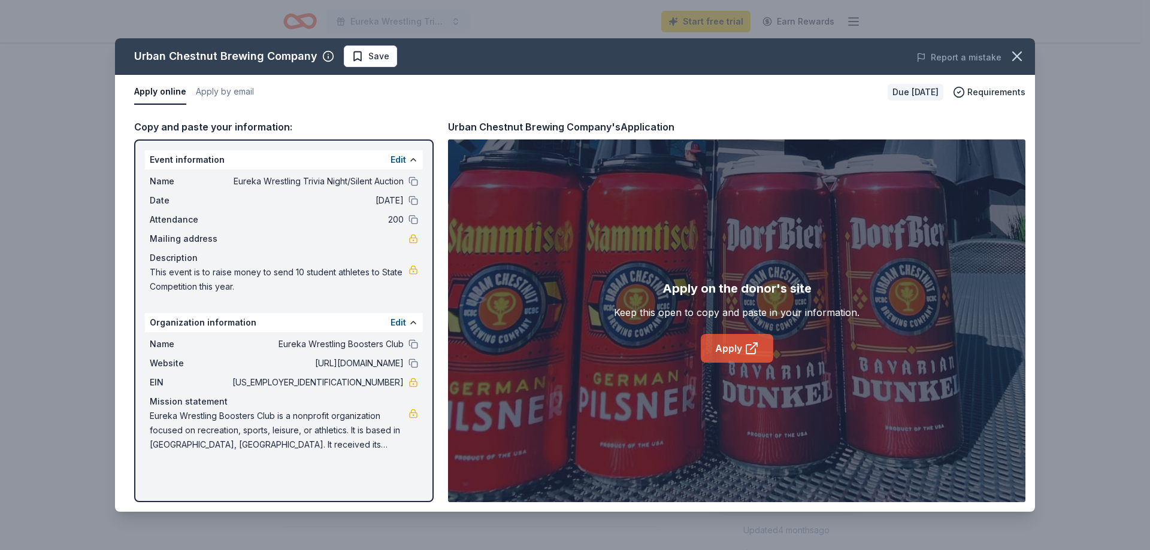
click at [730, 347] on link "Apply" at bounding box center [737, 348] width 72 height 29
click at [414, 180] on button at bounding box center [413, 182] width 10 height 10
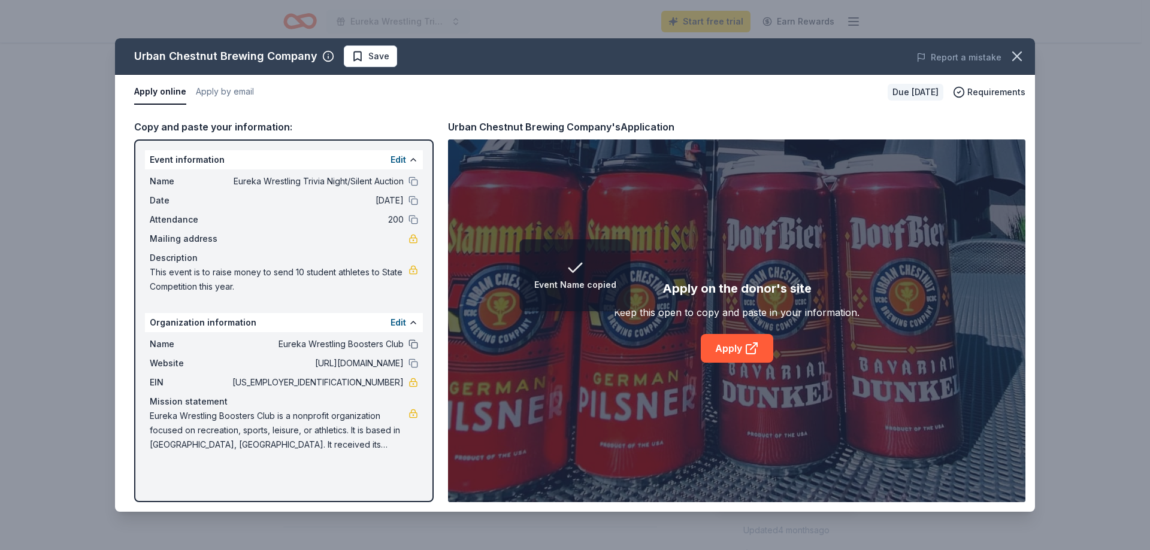
click at [414, 345] on button at bounding box center [413, 344] width 10 height 10
click at [414, 363] on button at bounding box center [413, 364] width 10 height 10
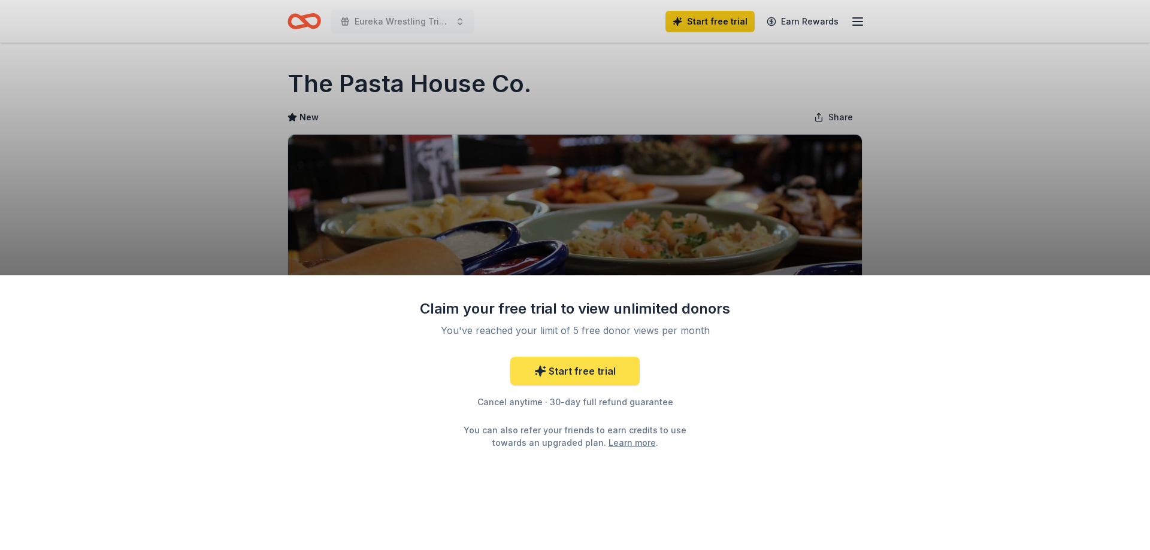
click at [559, 369] on link "Start free trial" at bounding box center [574, 371] width 129 height 29
click at [592, 368] on link "Start free trial" at bounding box center [574, 371] width 129 height 29
click at [589, 373] on link "Start free trial" at bounding box center [574, 371] width 129 height 29
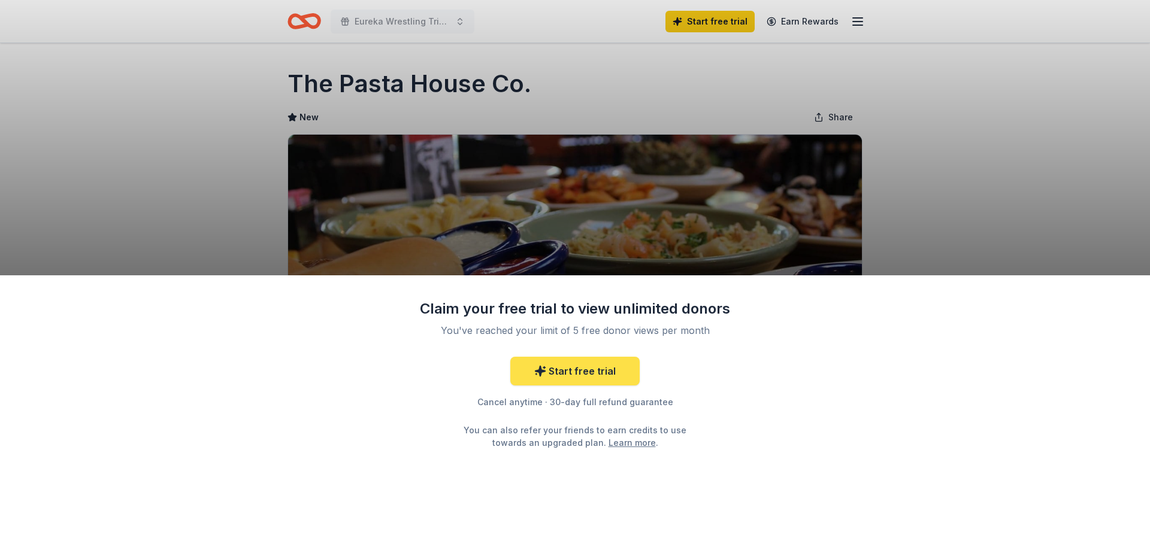
click at [589, 373] on link "Start free trial" at bounding box center [574, 371] width 129 height 29
click at [954, 180] on div "Claim your free trial to view unlimited donors You've reached your limit of 5 f…" at bounding box center [575, 275] width 1150 height 550
click at [997, 159] on div "Claim your free trial to view unlimited donors You've reached your limit of 5 f…" at bounding box center [575, 275] width 1150 height 550
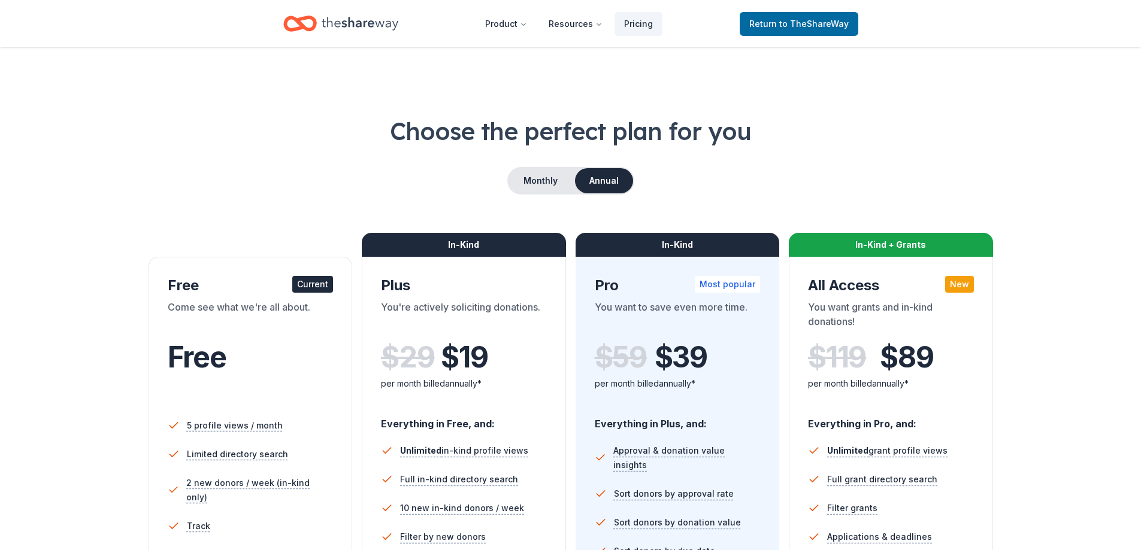
click at [238, 291] on div "Free Current" at bounding box center [251, 285] width 166 height 19
click at [238, 284] on div "Free Current" at bounding box center [251, 285] width 166 height 19
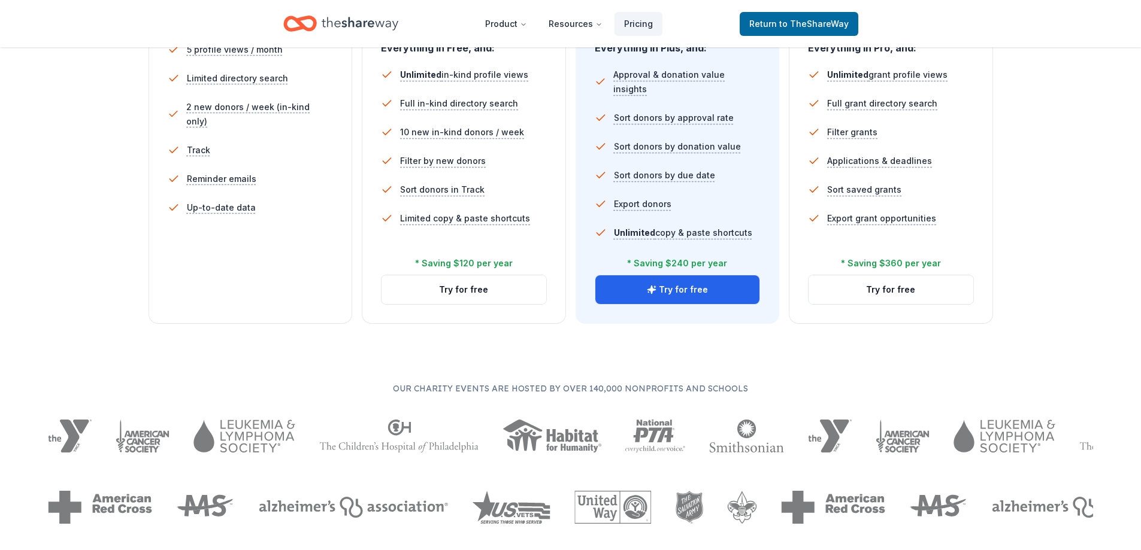
scroll to position [926, 0]
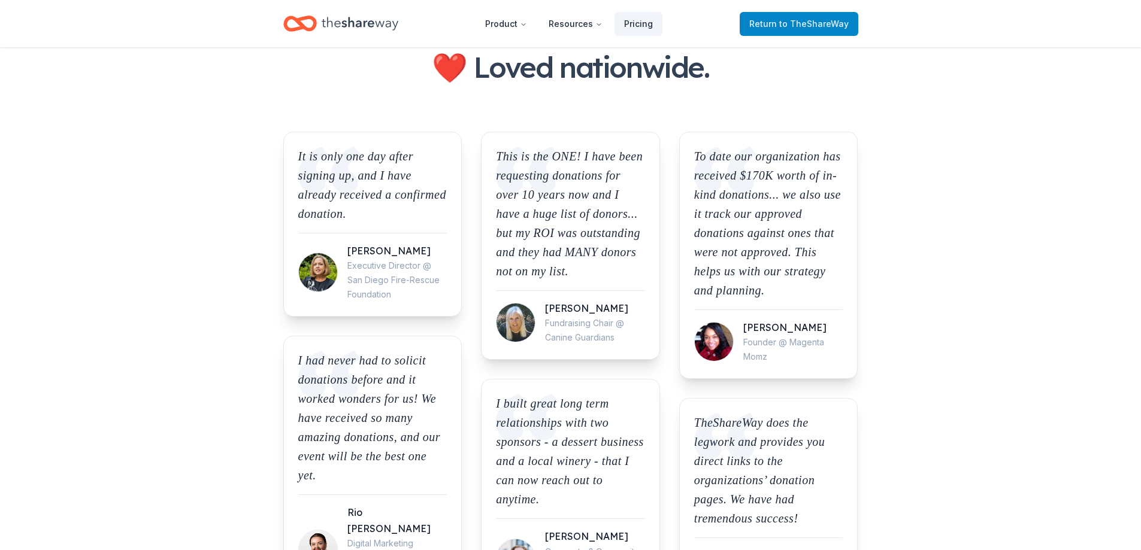
click at [779, 20] on span "Return to TheShareWay" at bounding box center [798, 24] width 99 height 14
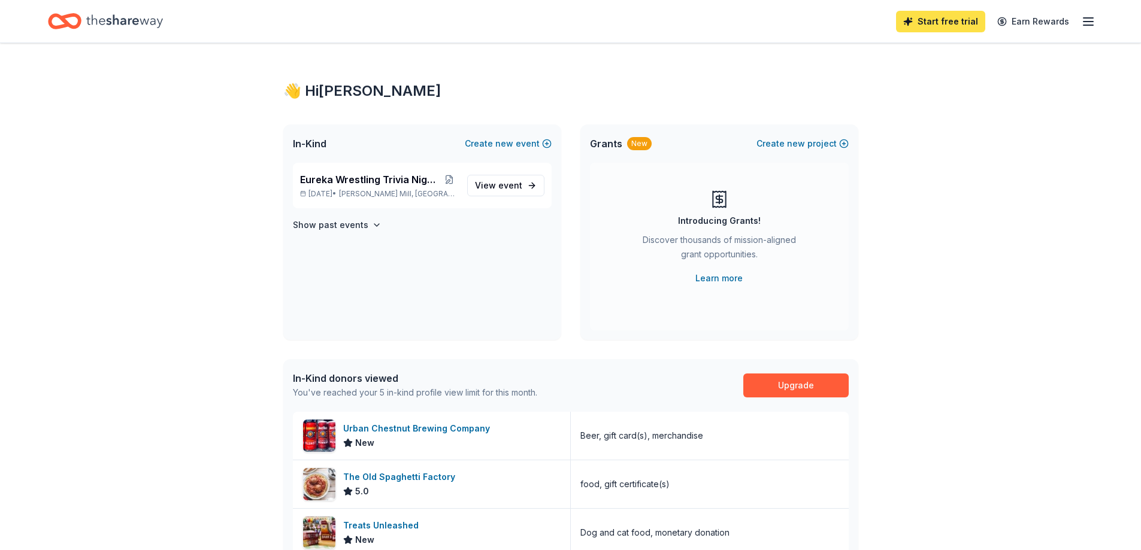
click at [952, 28] on link "Start free trial" at bounding box center [940, 22] width 89 height 22
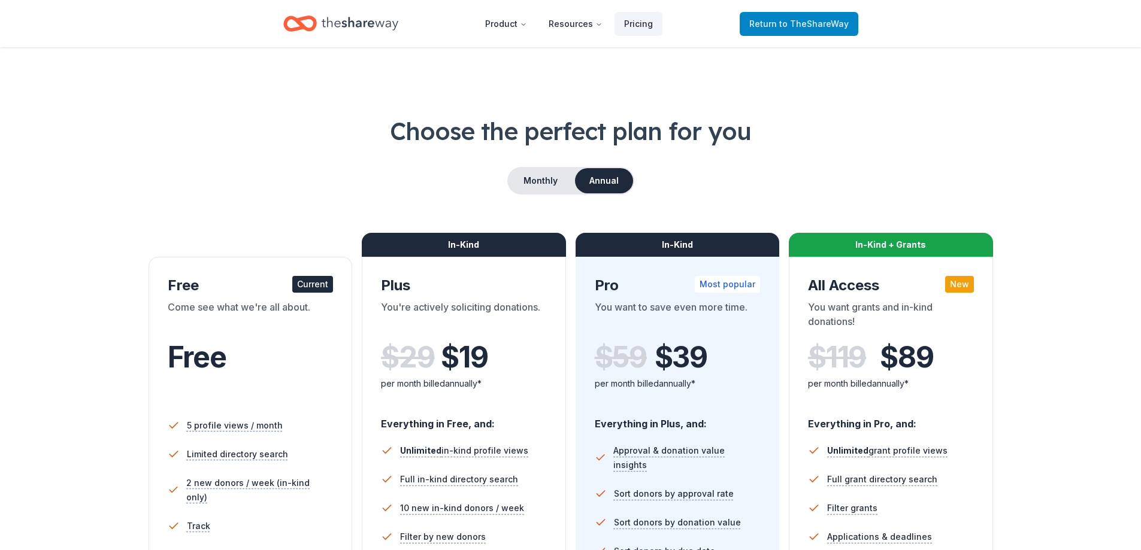
click at [802, 18] on span "Return to TheShareWay" at bounding box center [798, 24] width 99 height 14
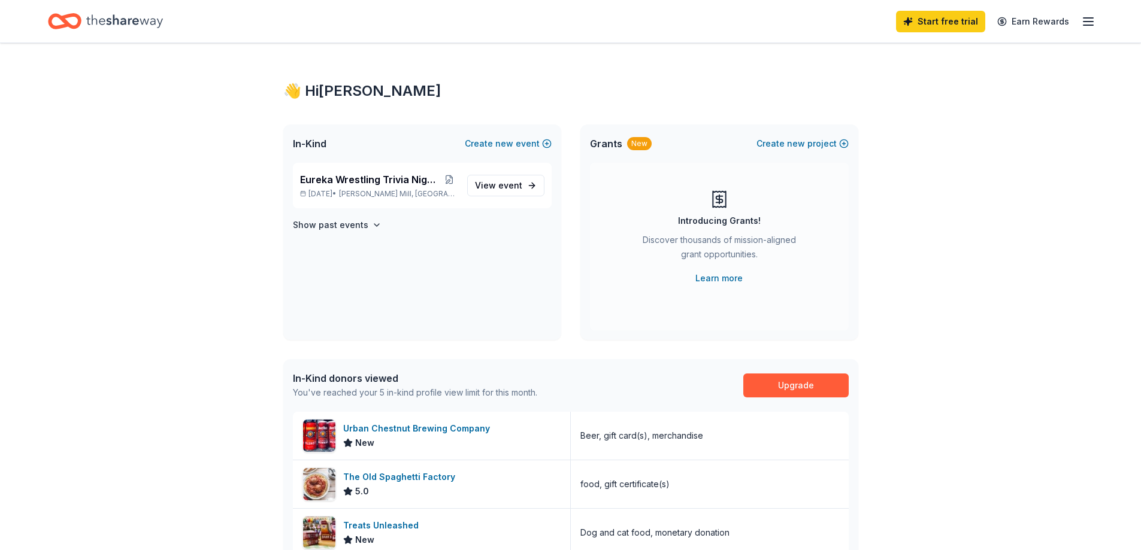
click at [1084, 19] on icon "button" at bounding box center [1088, 21] width 14 height 14
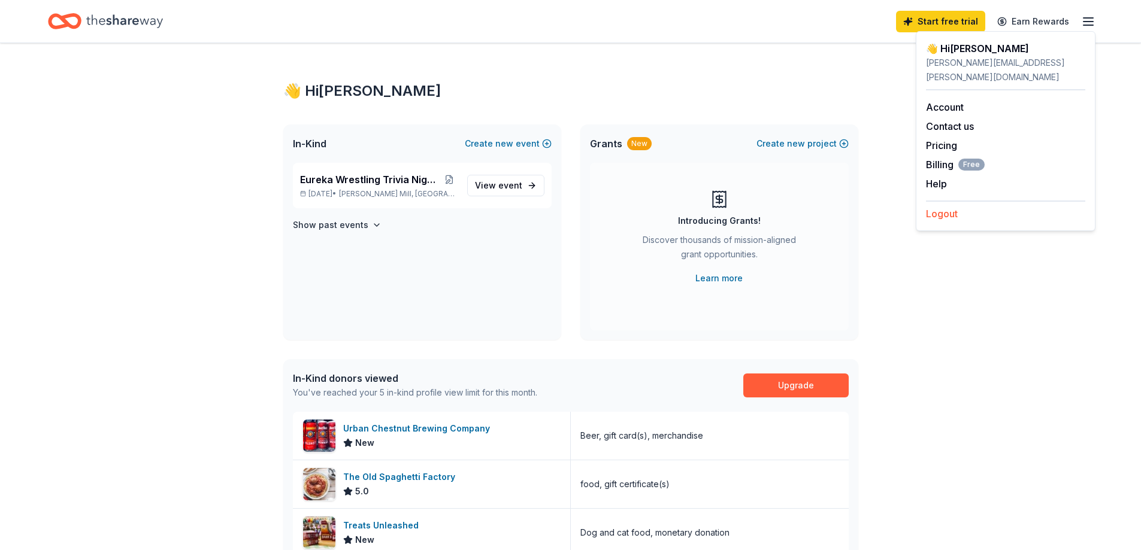
click at [946, 207] on button "Logout" at bounding box center [942, 214] width 32 height 14
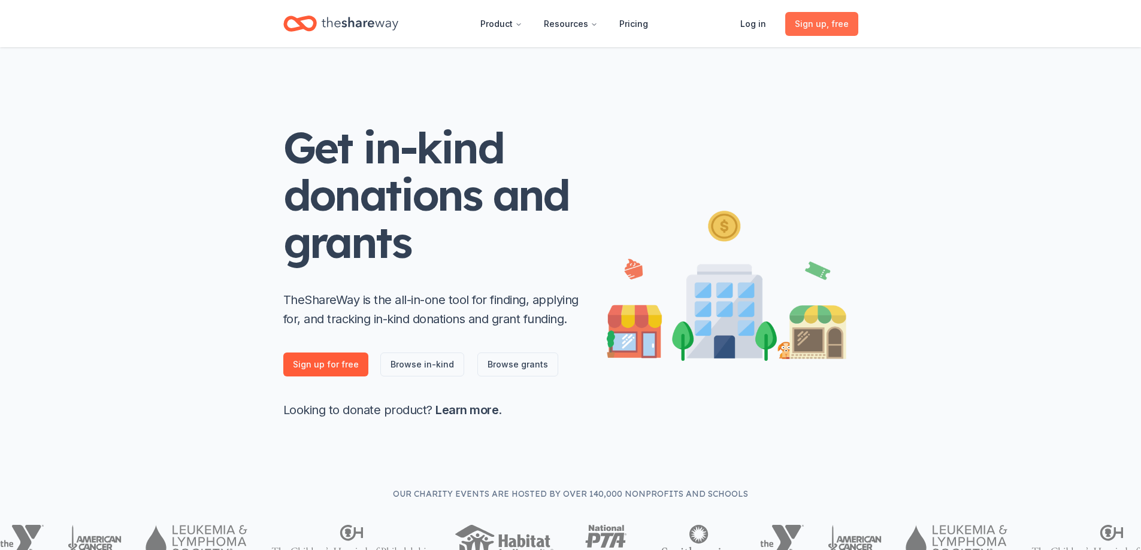
click at [836, 17] on span "Sign up , free" at bounding box center [822, 24] width 54 height 14
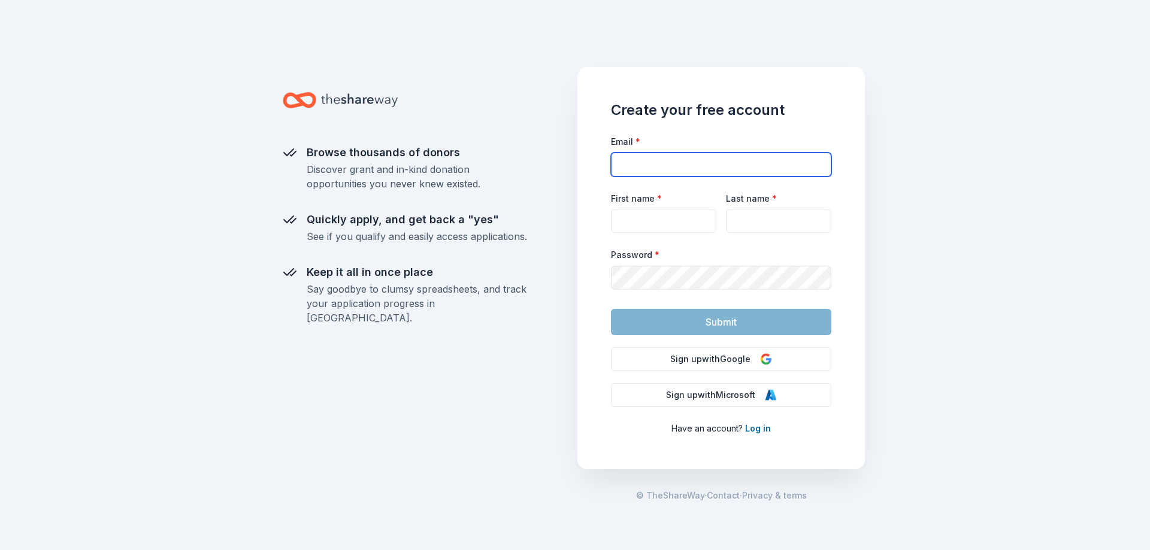
click at [760, 162] on input "Email *" at bounding box center [721, 165] width 220 height 24
type input "kuprel.laughlin@icloud.com"
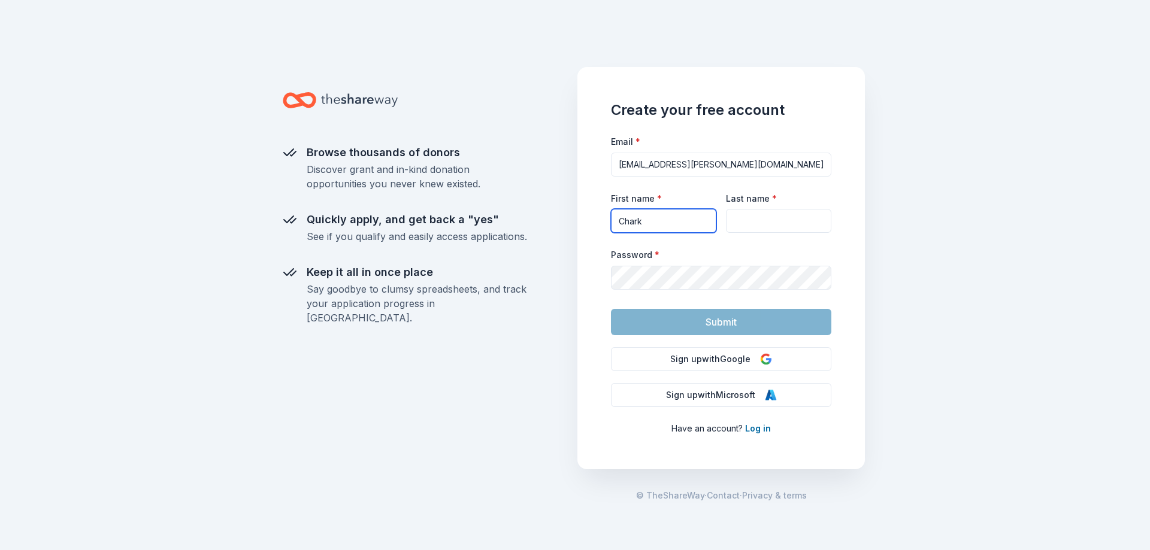
type input "Chark"
type input "Laughlin"
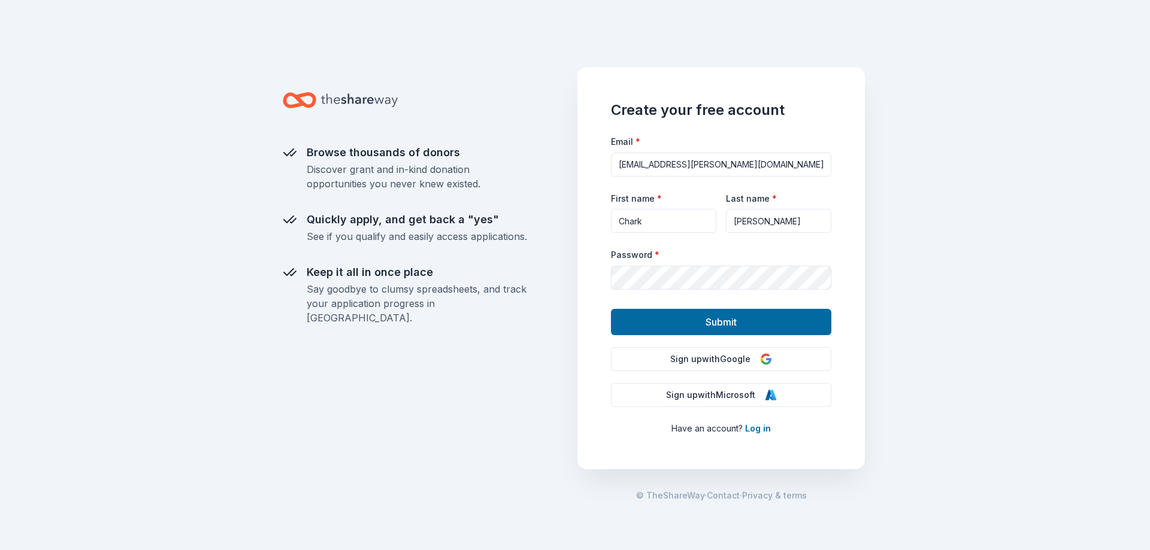
click at [527, 397] on div "Browse thousands of donors Discover grant and in-kind donation opportunities yo…" at bounding box center [429, 299] width 292 height 502
click at [702, 316] on button "Submit" at bounding box center [721, 322] width 220 height 26
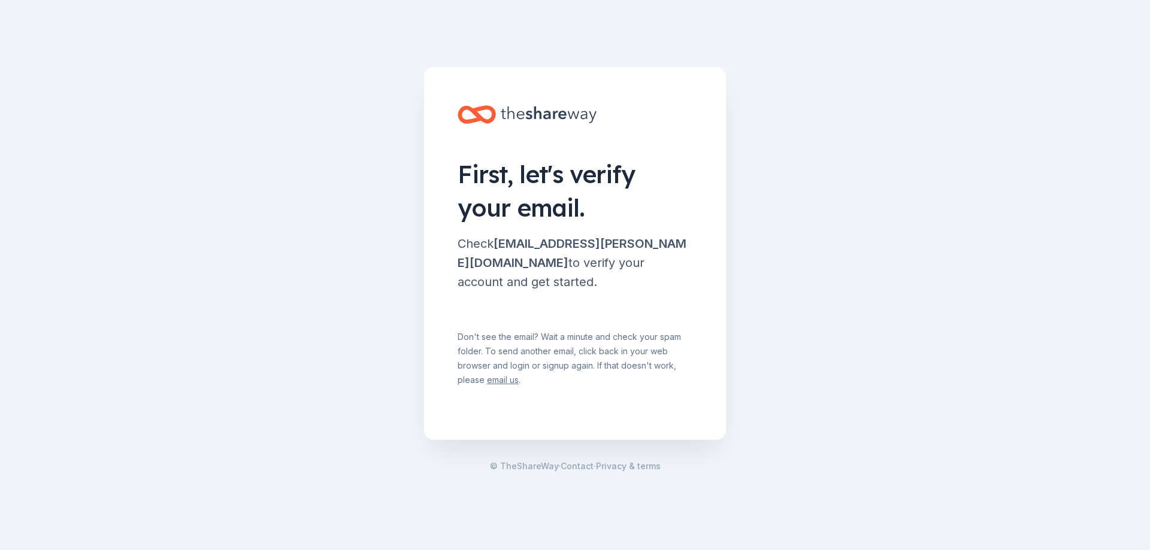
click at [832, 375] on main "First, let's verify your email. Check kuprel.laughlin@icloud.com to verify your…" at bounding box center [575, 275] width 1150 height 550
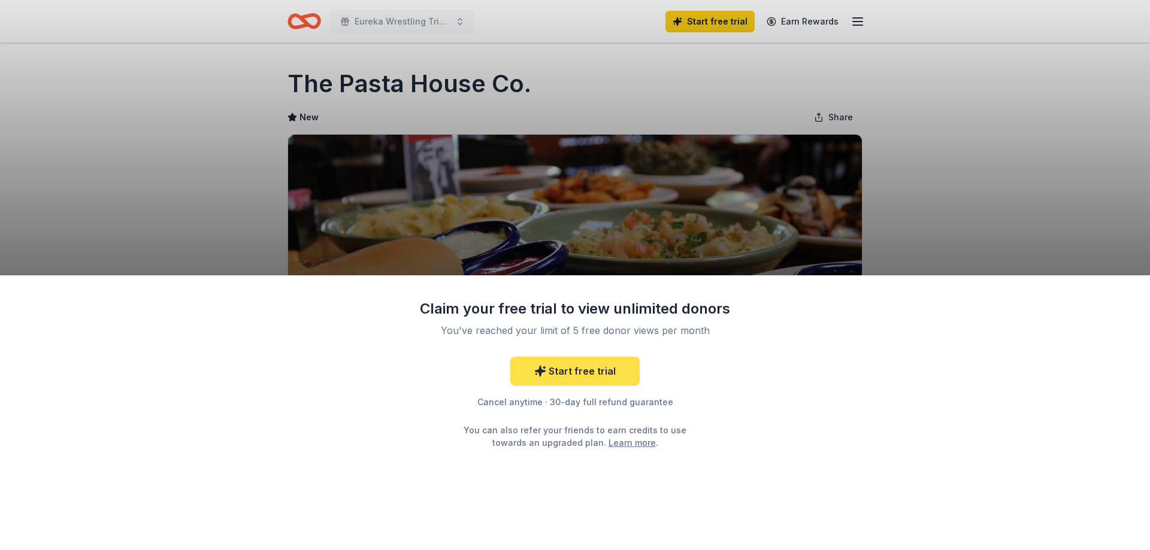
click at [596, 375] on link "Start free trial" at bounding box center [574, 371] width 129 height 29
click at [585, 371] on link "Start free trial" at bounding box center [574, 371] width 129 height 29
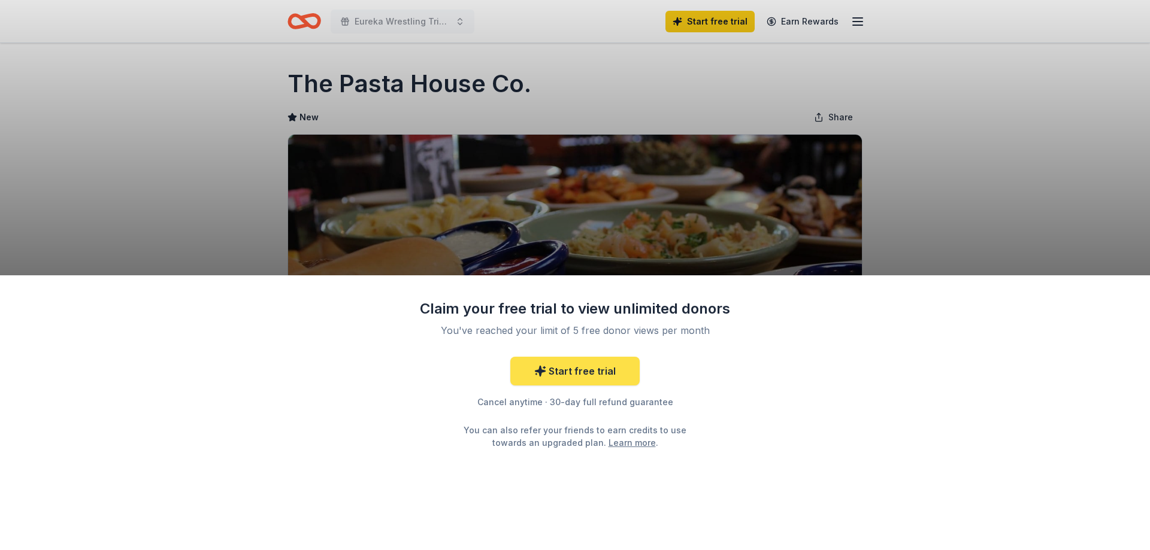
click at [585, 371] on link "Start free trial" at bounding box center [574, 371] width 129 height 29
click at [588, 368] on link "Start free trial" at bounding box center [574, 371] width 129 height 29
click at [587, 368] on link "Start free trial" at bounding box center [574, 371] width 129 height 29
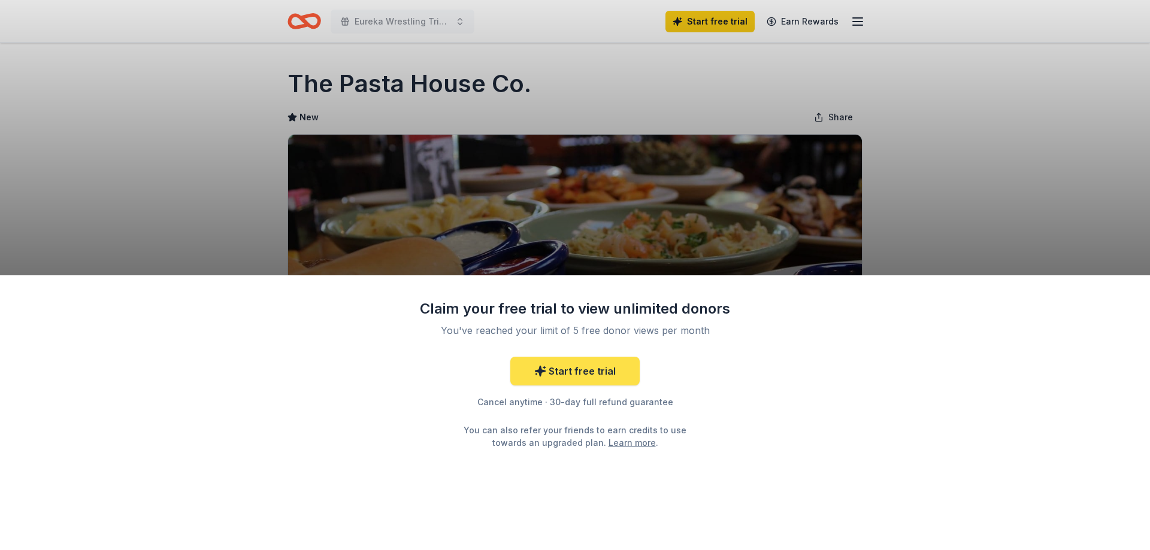
click at [587, 368] on link "Start free trial" at bounding box center [574, 371] width 129 height 29
click at [611, 371] on link "Start free trial" at bounding box center [574, 371] width 129 height 29
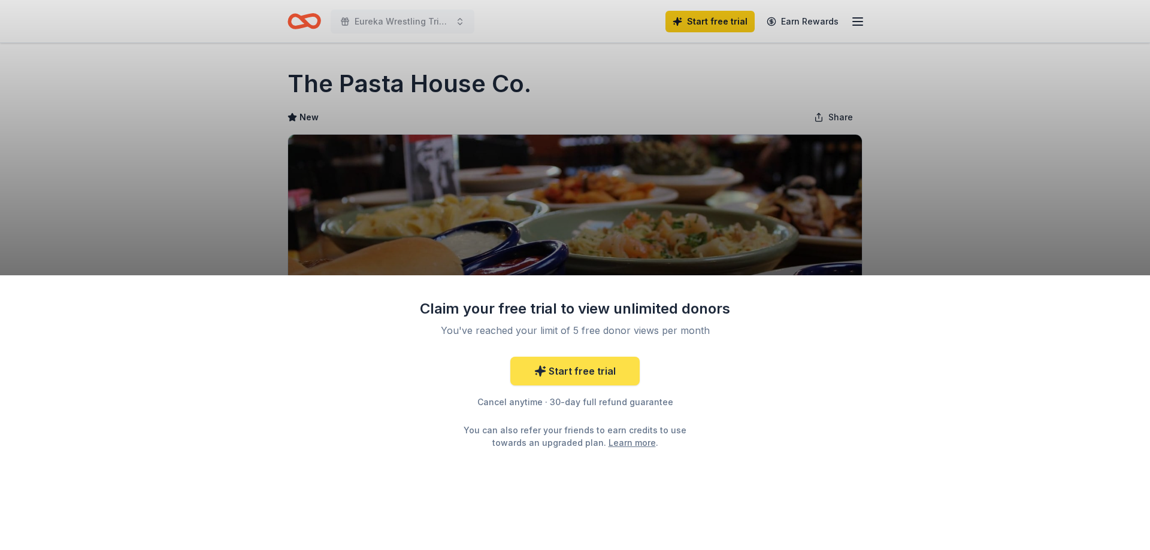
click at [611, 371] on link "Start free trial" at bounding box center [574, 371] width 129 height 29
click at [604, 374] on link "Start free trial" at bounding box center [574, 371] width 129 height 29
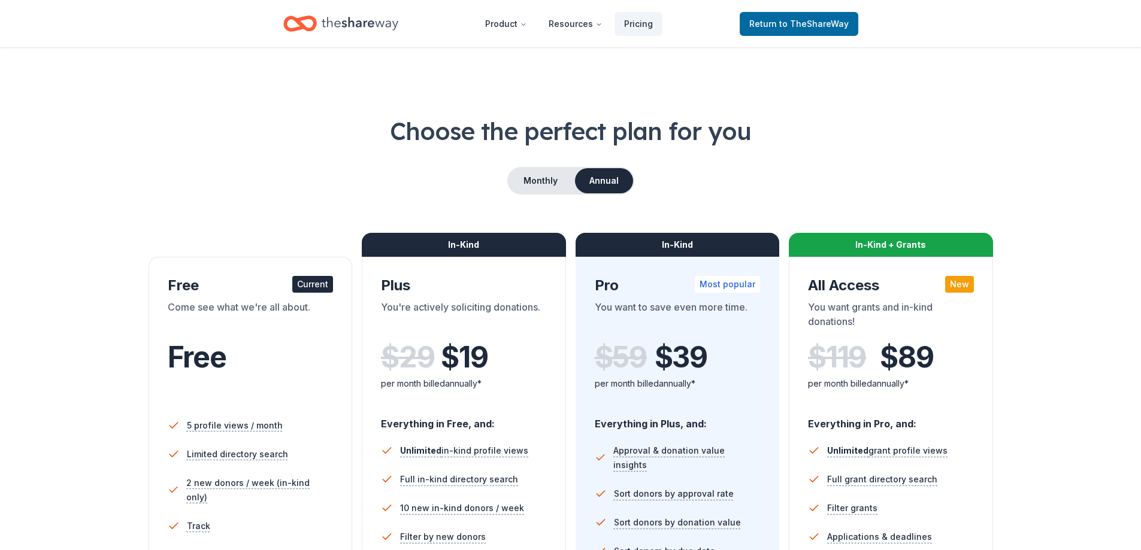
click at [311, 289] on div "Current" at bounding box center [312, 284] width 41 height 17
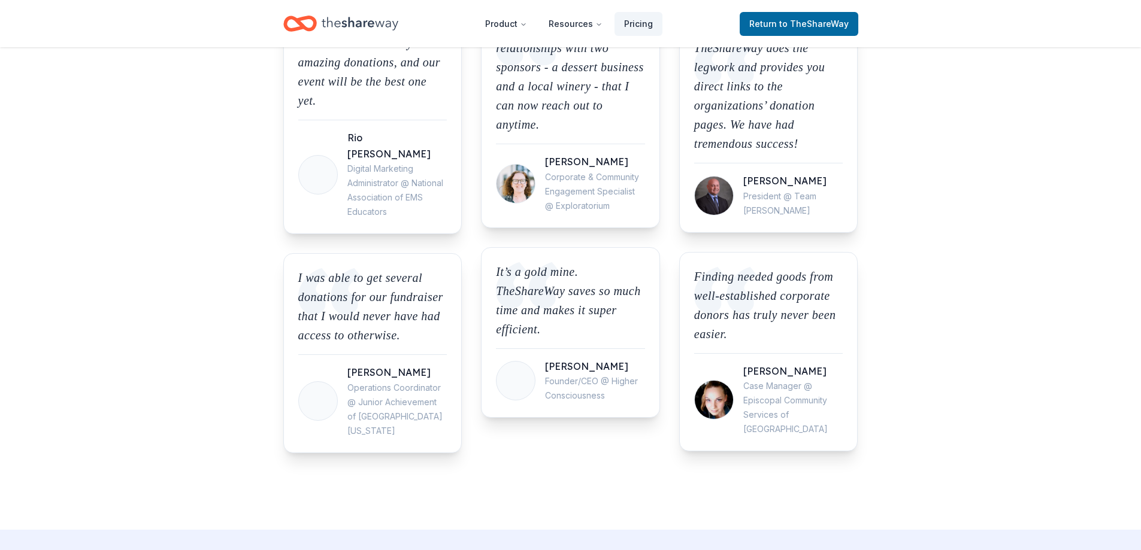
scroll to position [1916, 0]
